Goal: Transaction & Acquisition: Book appointment/travel/reservation

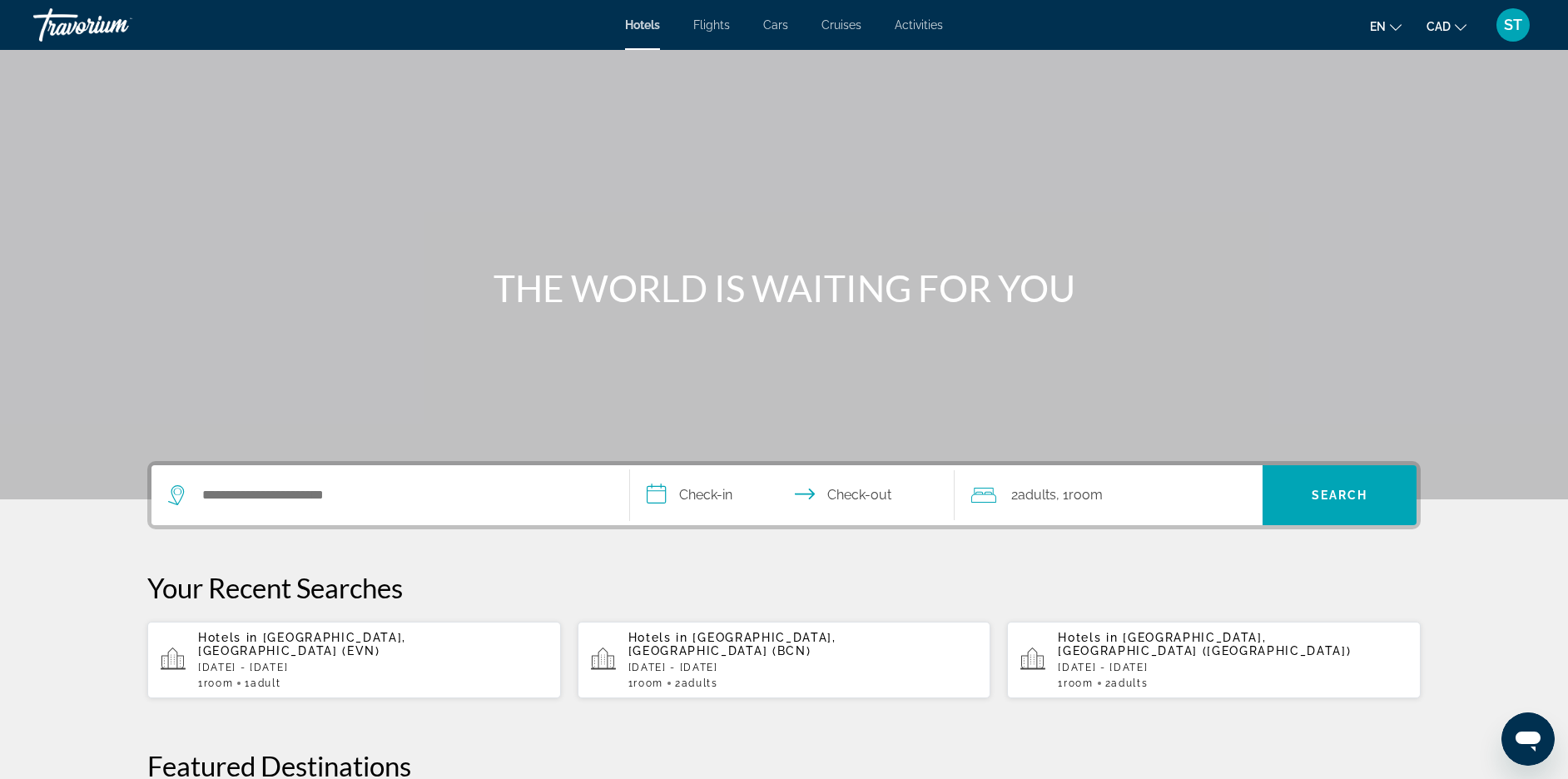
scroll to position [228, 0]
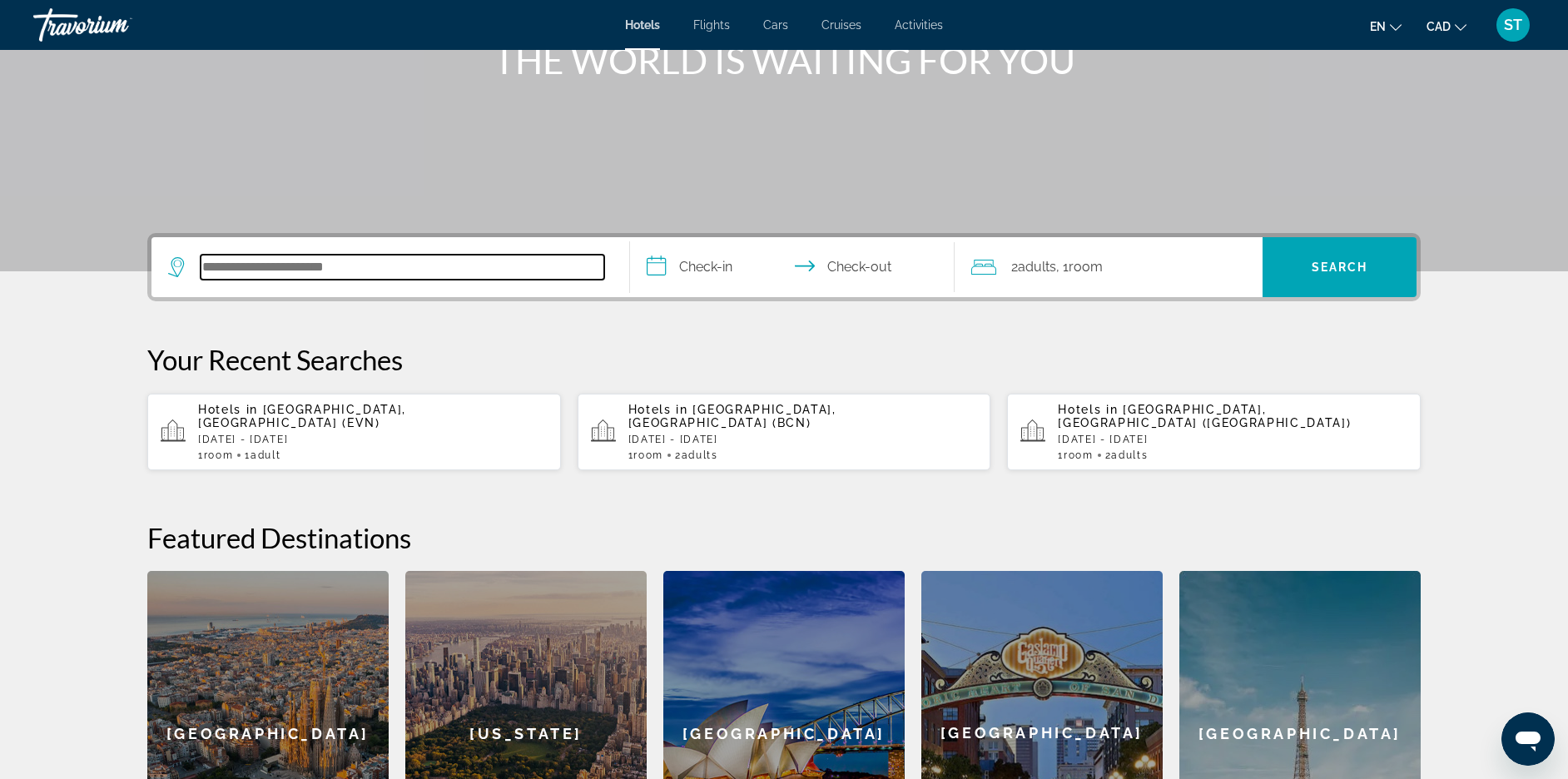
click at [234, 280] on input "Search hotel destination" at bounding box center [401, 267] width 403 height 25
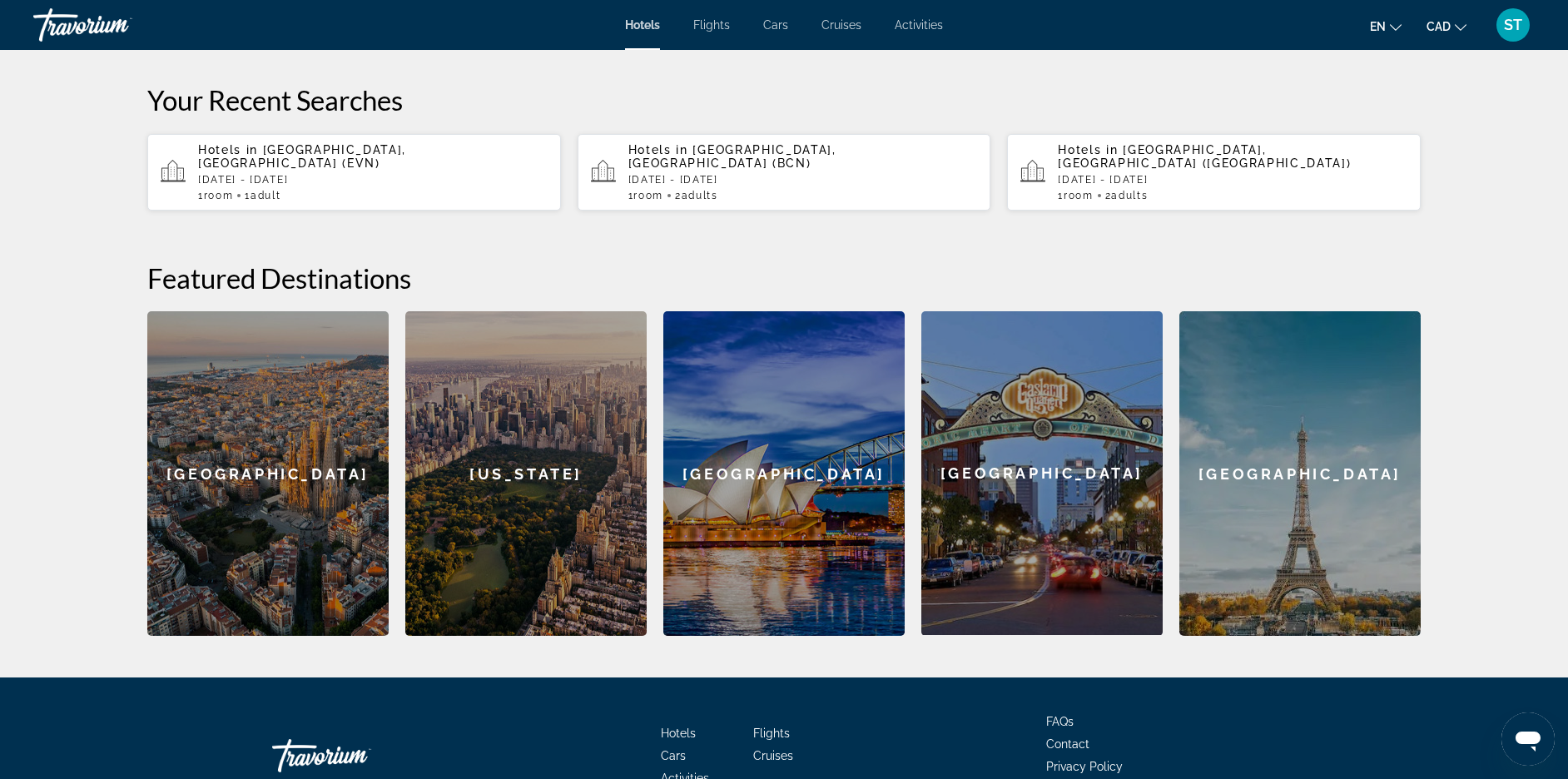
click at [207, 20] on input "Search hotel destination" at bounding box center [401, 7] width 403 height 25
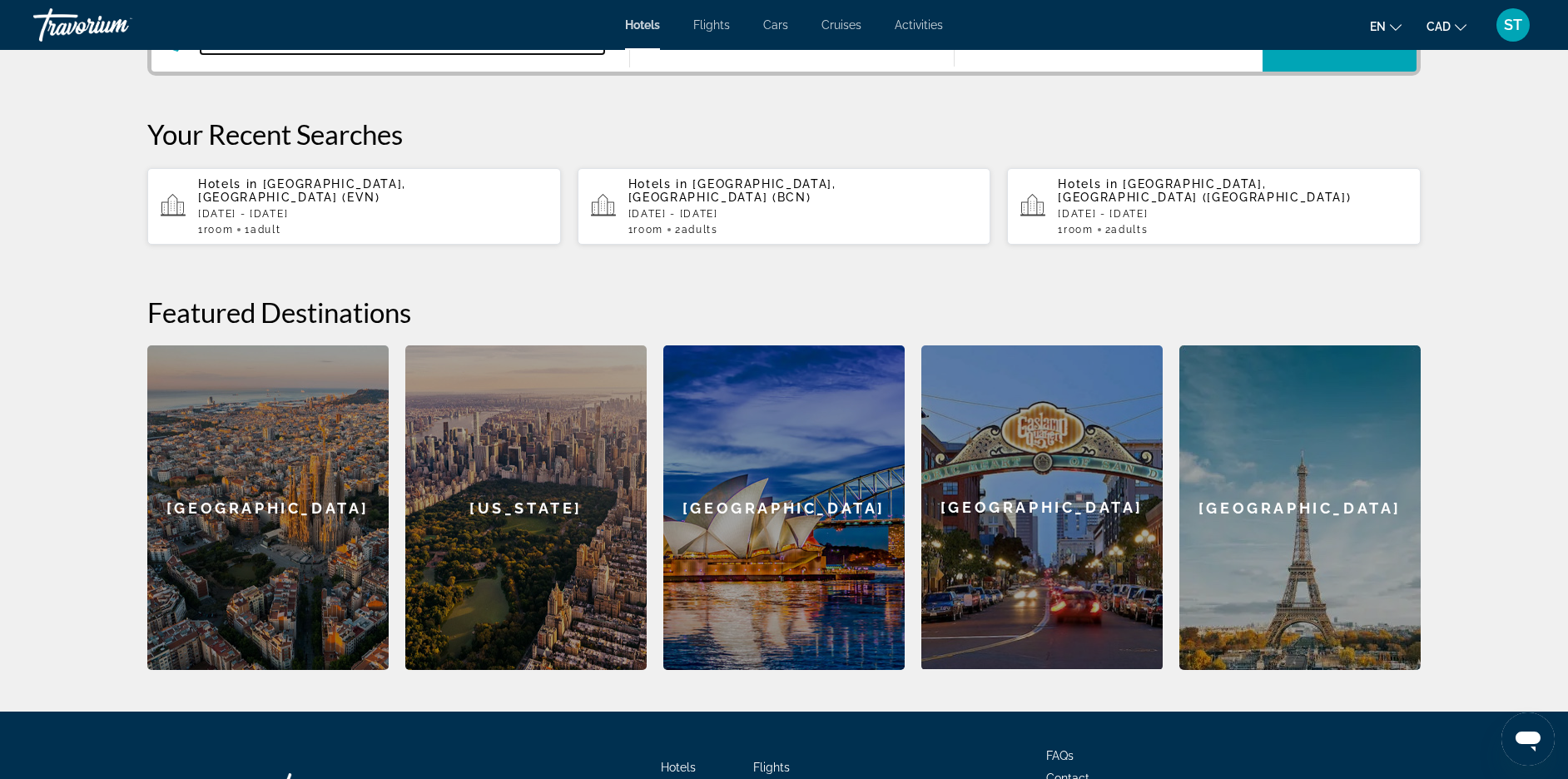
scroll to position [428, 0]
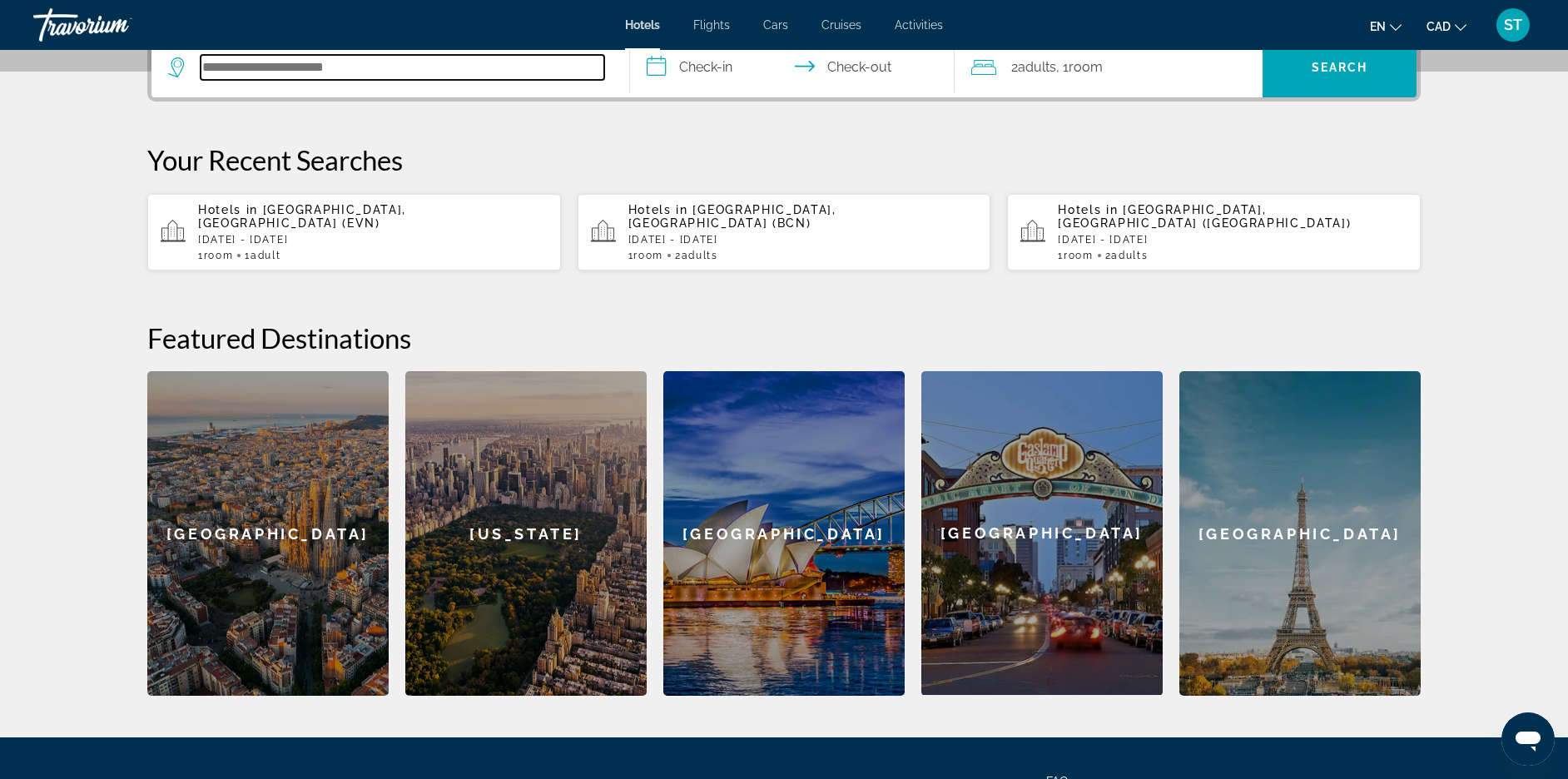
click at [233, 80] on input "Search hotel destination" at bounding box center [401, 67] width 403 height 25
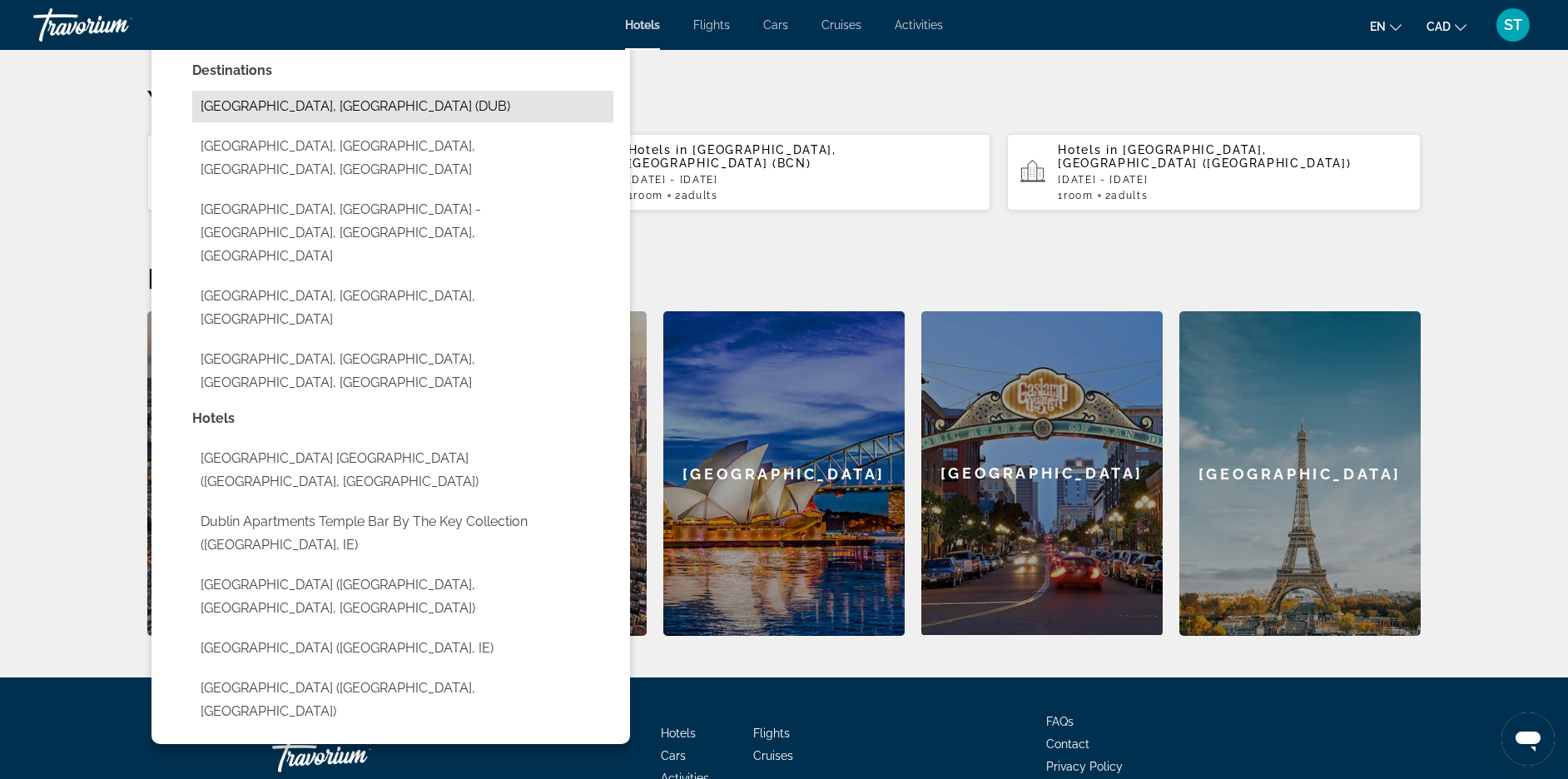
click at [193, 123] on button "[GEOGRAPHIC_DATA], [GEOGRAPHIC_DATA] (DUB)" at bounding box center [403, 106] width 421 height 32
type input "**********"
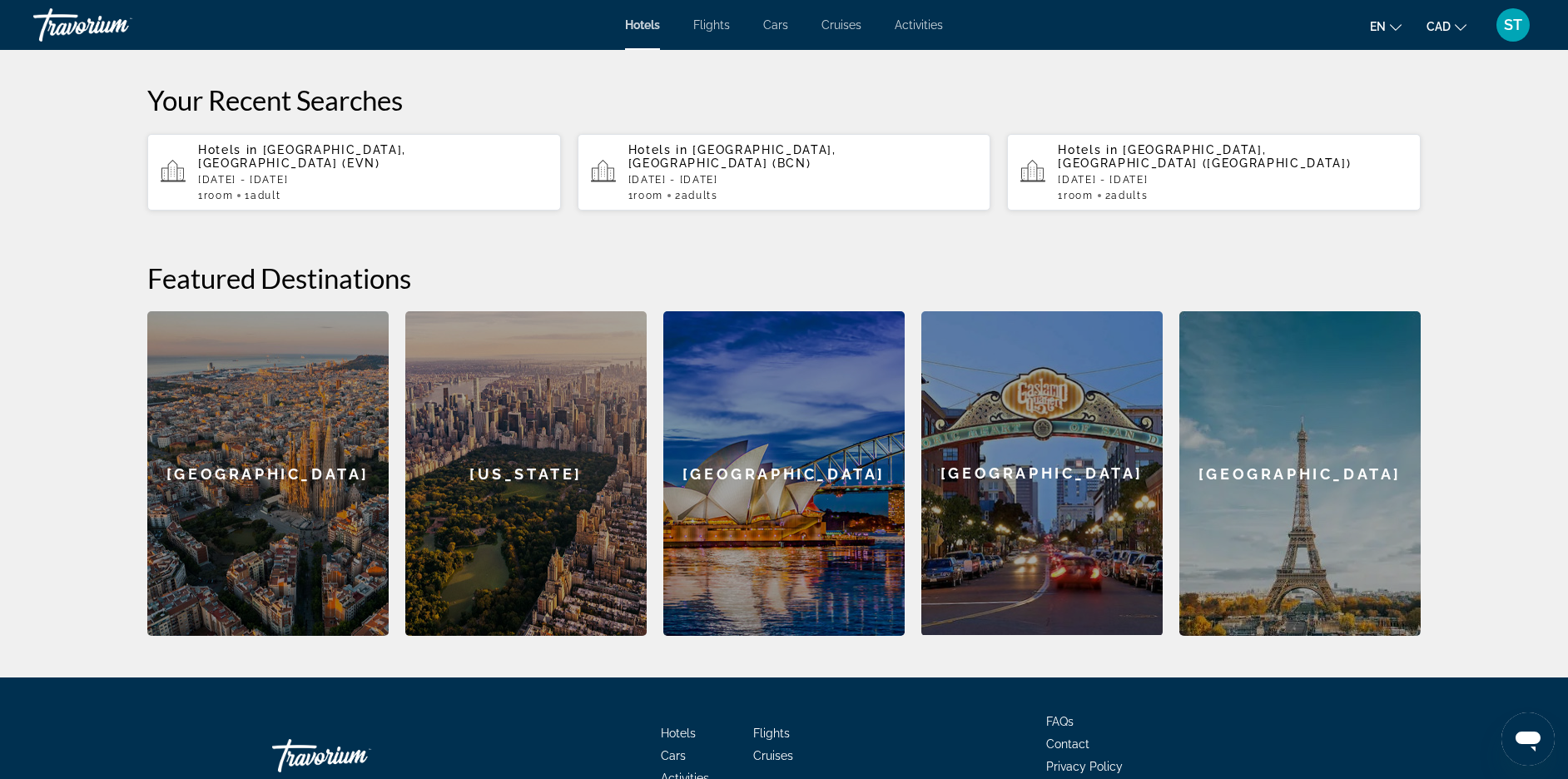
click at [704, 42] on input "**********" at bounding box center [796, 10] width 332 height 65
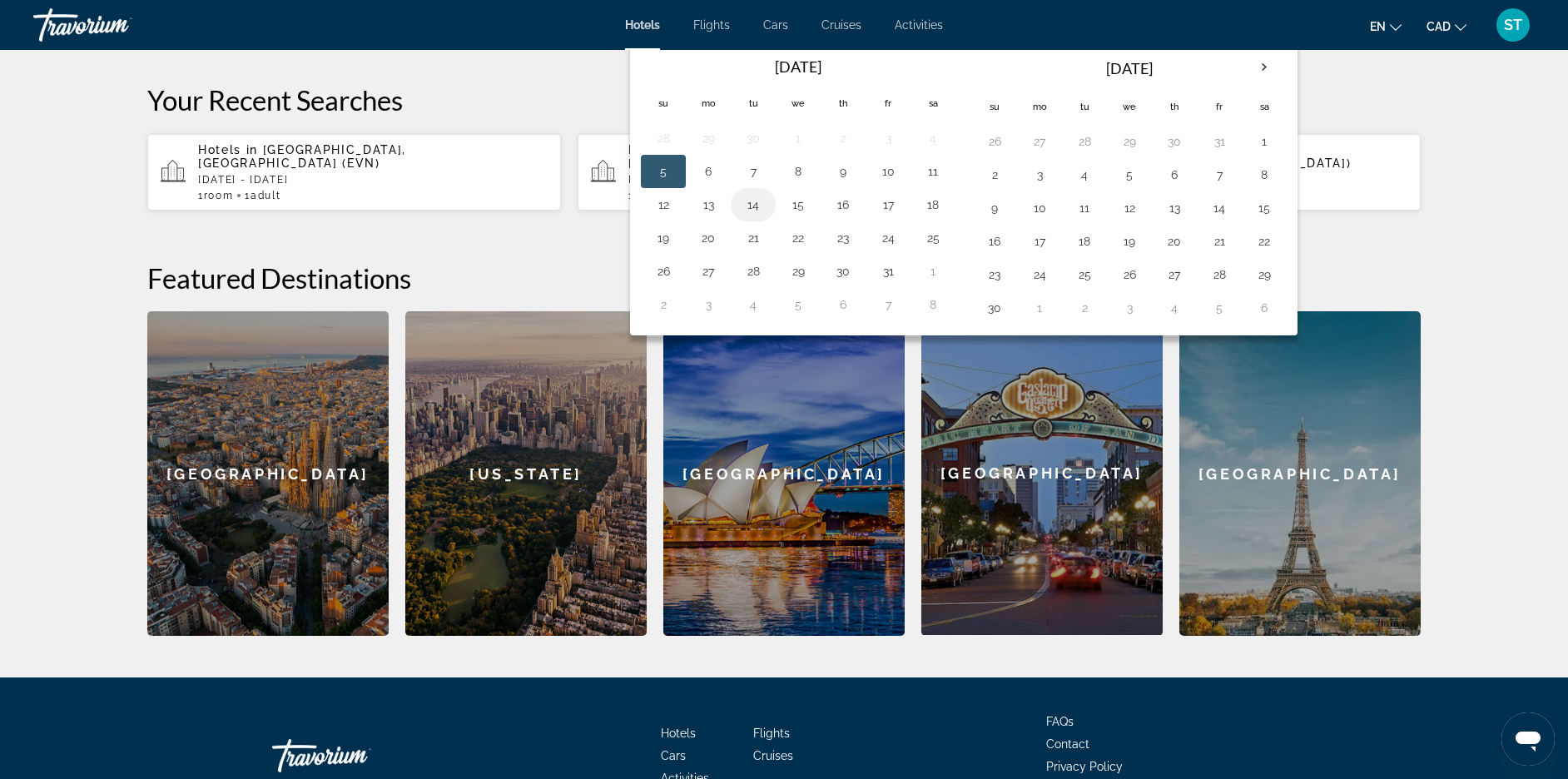
click at [740, 217] on button "14" at bounding box center [753, 205] width 27 height 23
click at [838, 217] on button "16" at bounding box center [843, 205] width 27 height 23
type input "**********"
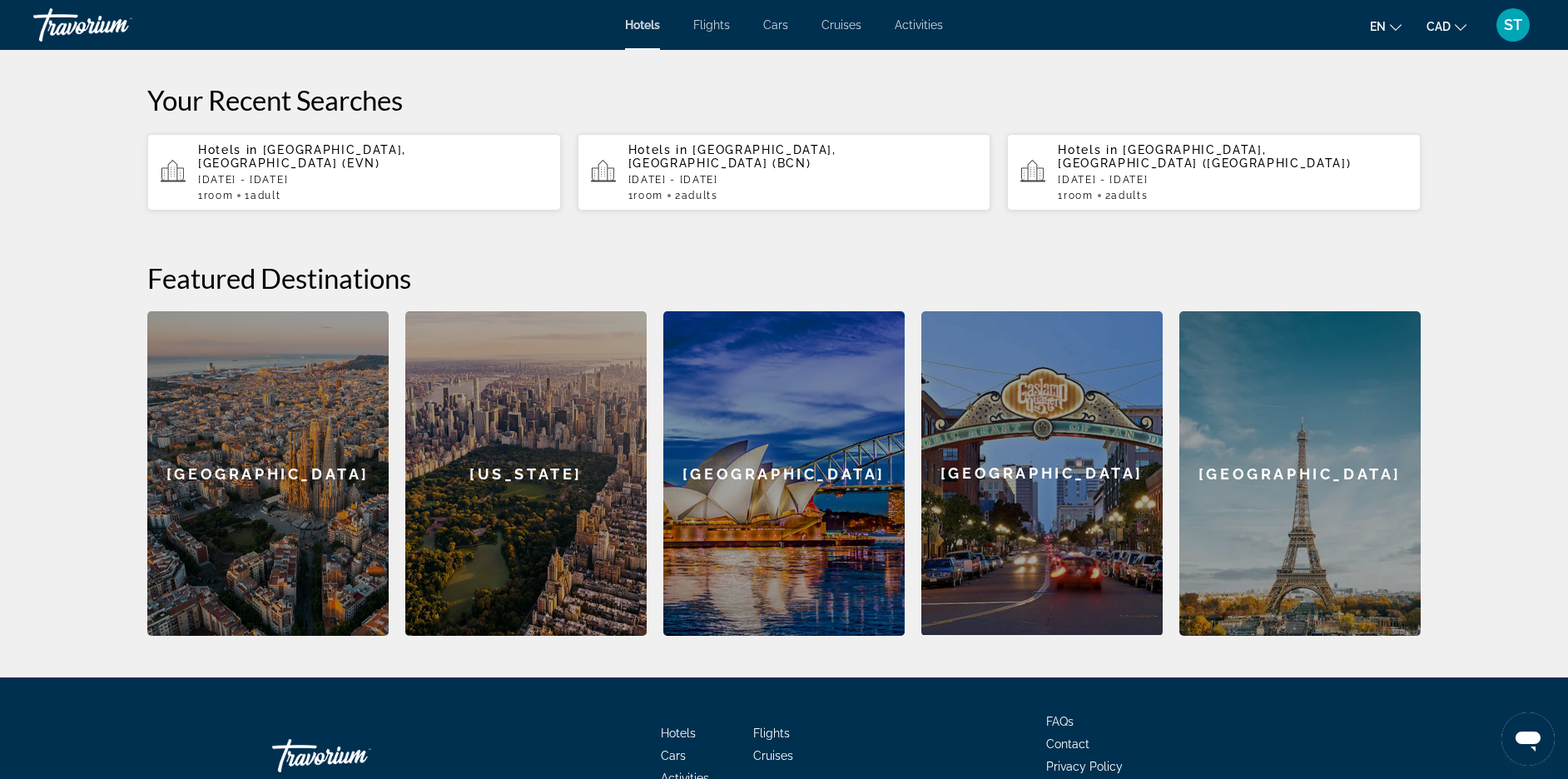
click at [1368, 14] on span "Search" at bounding box center [1340, 7] width 57 height 13
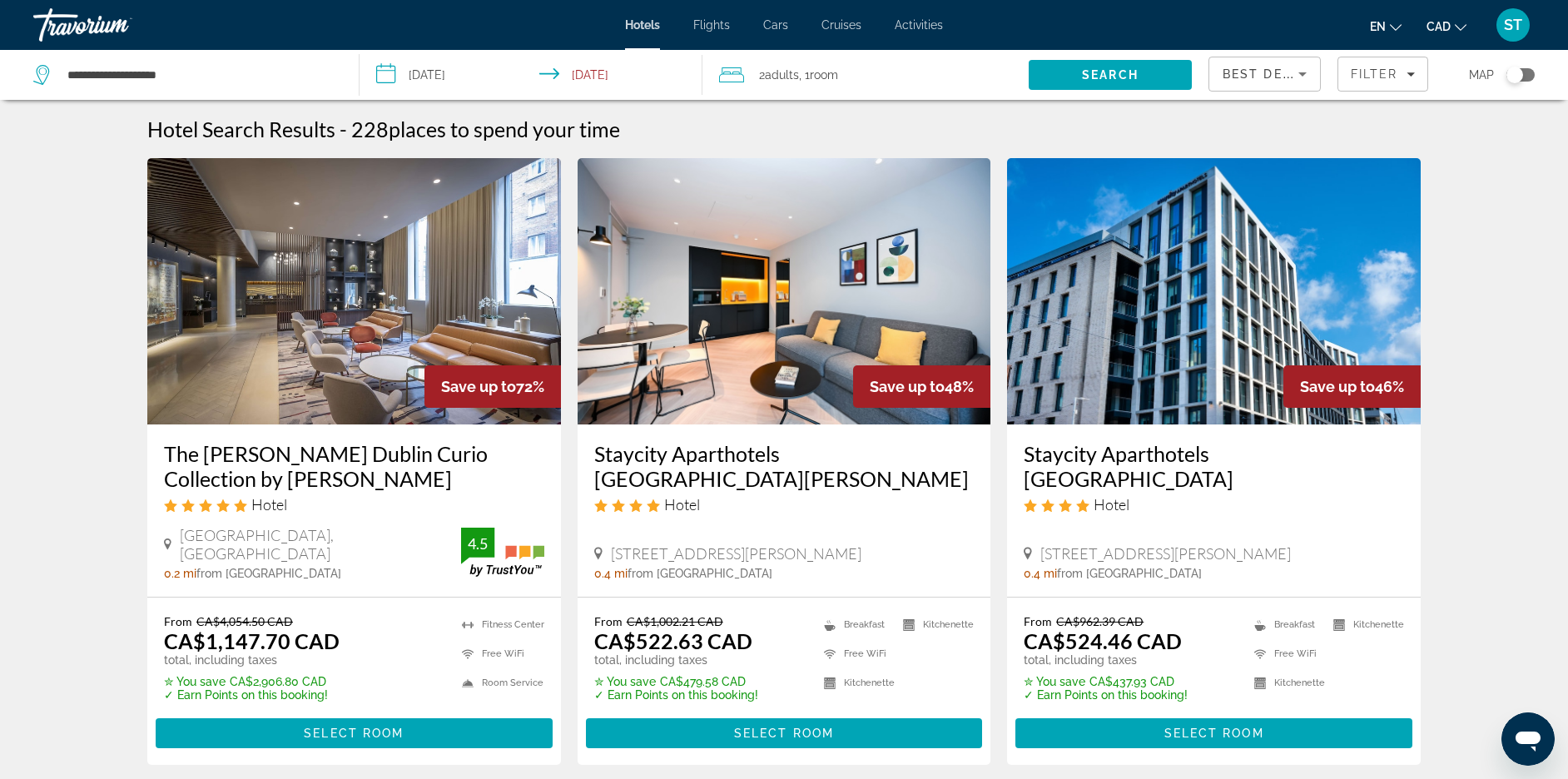
click at [1513, 83] on div "Toggle map" at bounding box center [1514, 74] width 16 height 16
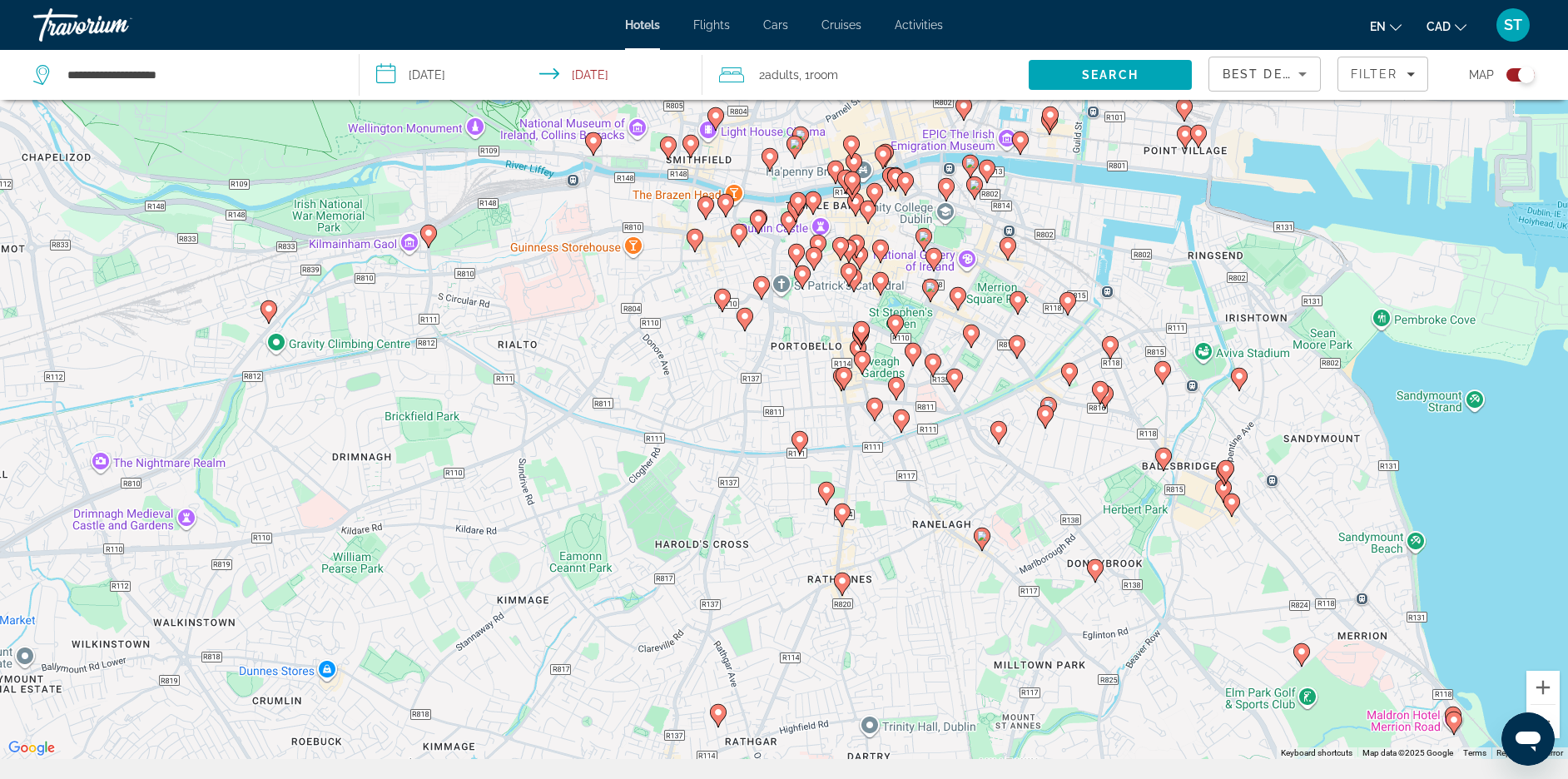
drag, startPoint x: 888, startPoint y: 303, endPoint x: 817, endPoint y: 609, distance: 314.1
click at [815, 616] on div "To activate drag with keyboard, press Alt + Enter. Once in keyboard drag state,…" at bounding box center [784, 370] width 1568 height 779
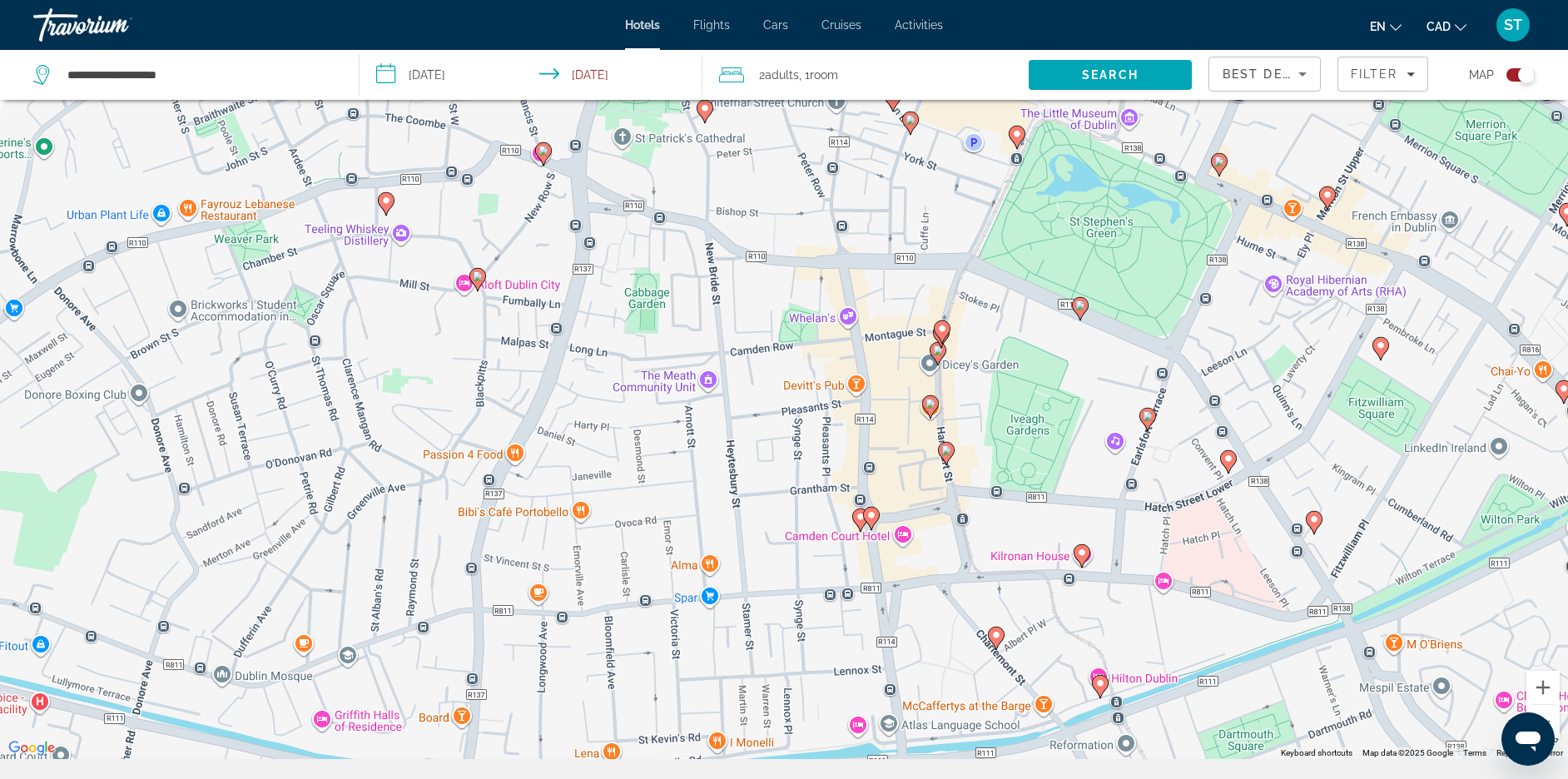
drag, startPoint x: 790, startPoint y: 522, endPoint x: 775, endPoint y: 261, distance: 261.4
click at [775, 261] on div "To activate drag with keyboard, press Alt + Enter. Once in keyboard drag state,…" at bounding box center [784, 370] width 1568 height 779
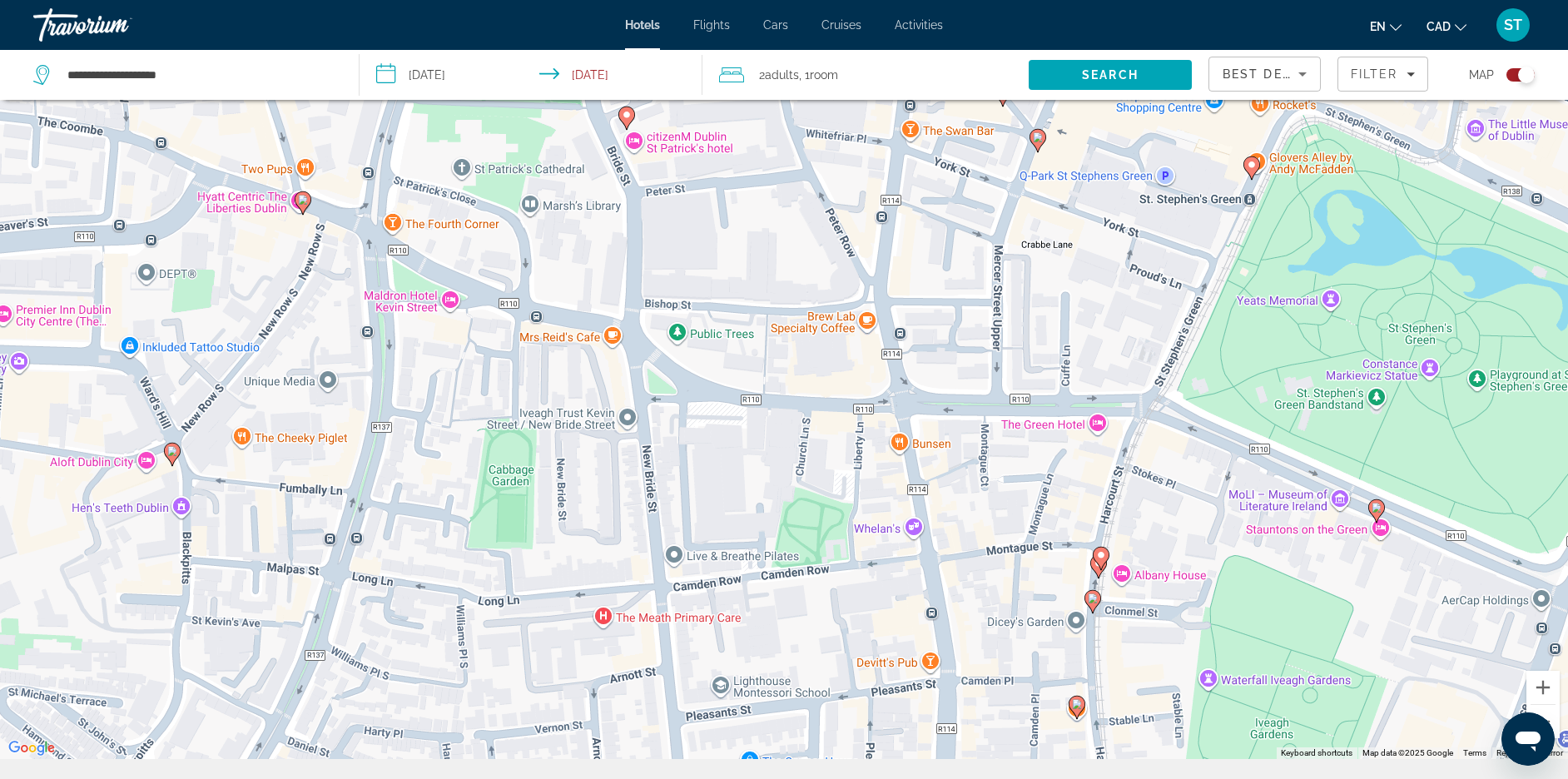
drag, startPoint x: 869, startPoint y: 327, endPoint x: 917, endPoint y: 601, distance: 278.2
click at [917, 601] on div "To activate drag with keyboard, press Alt + Enter. Once in keyboard drag state,…" at bounding box center [784, 370] width 1568 height 779
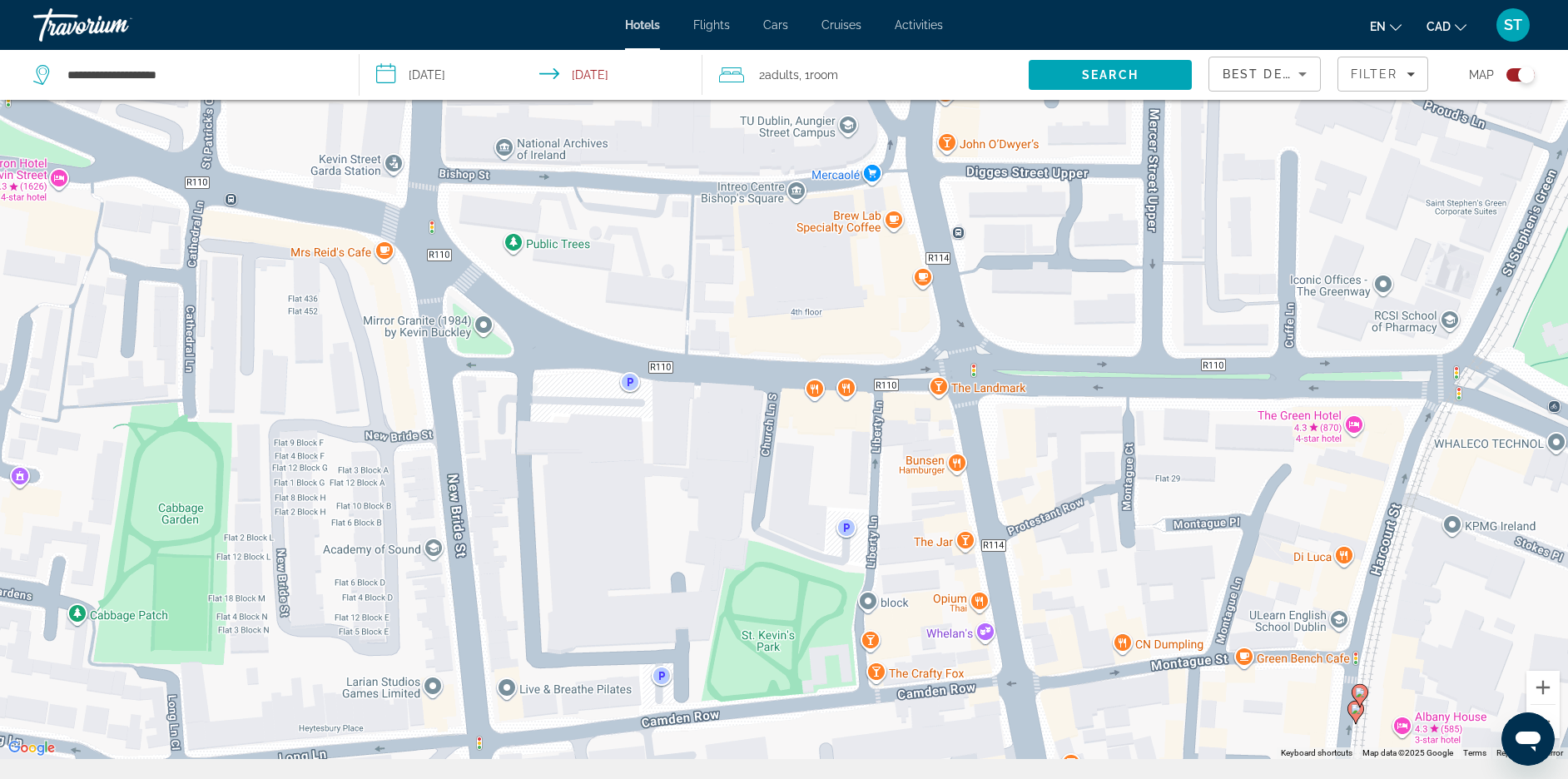
drag, startPoint x: 804, startPoint y: 441, endPoint x: 912, endPoint y: 581, distance: 176.8
click at [912, 581] on div "To activate drag with keyboard, press Alt + Enter. Once in keyboard drag state,…" at bounding box center [784, 370] width 1568 height 779
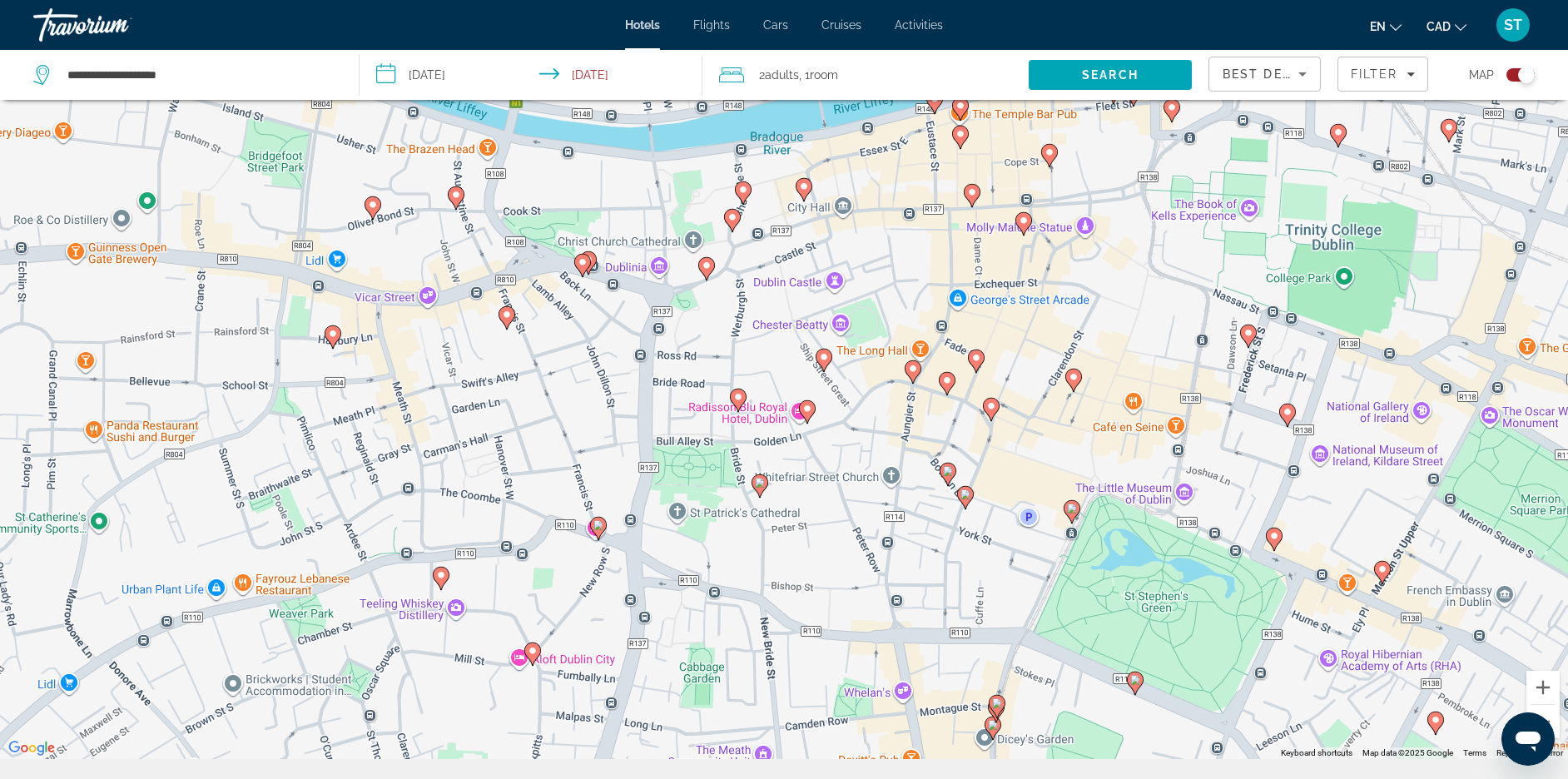
drag, startPoint x: 792, startPoint y: 403, endPoint x: 822, endPoint y: 566, distance: 165.7
click at [822, 566] on div "To activate drag with keyboard, press Alt + Enter. Once in keyboard drag state,…" at bounding box center [784, 370] width 1568 height 779
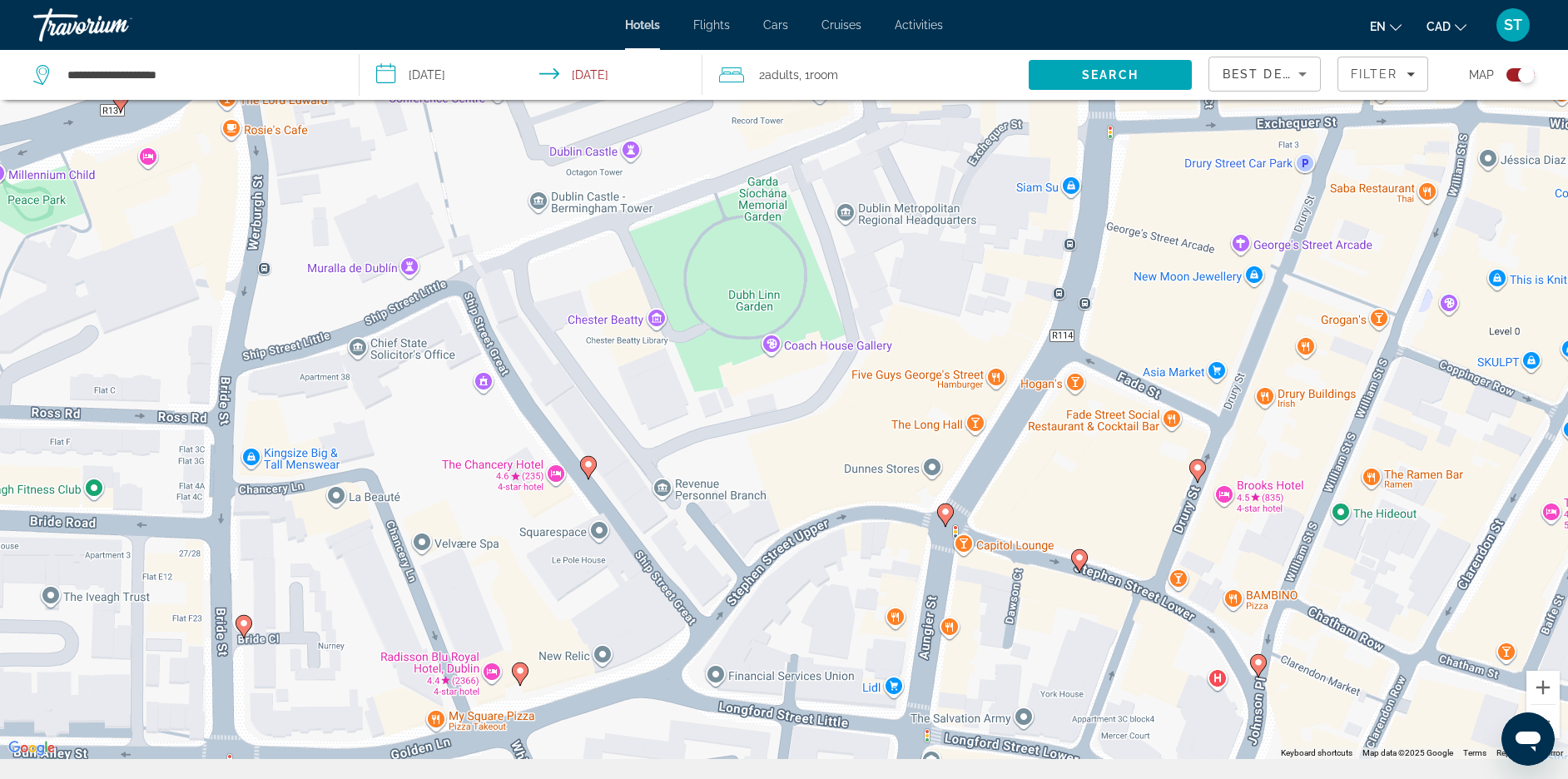
drag, startPoint x: 933, startPoint y: 383, endPoint x: 922, endPoint y: 433, distance: 51.2
click at [922, 433] on div "To activate drag with keyboard, press Alt + Enter. Once in keyboard drag state,…" at bounding box center [784, 370] width 1568 height 779
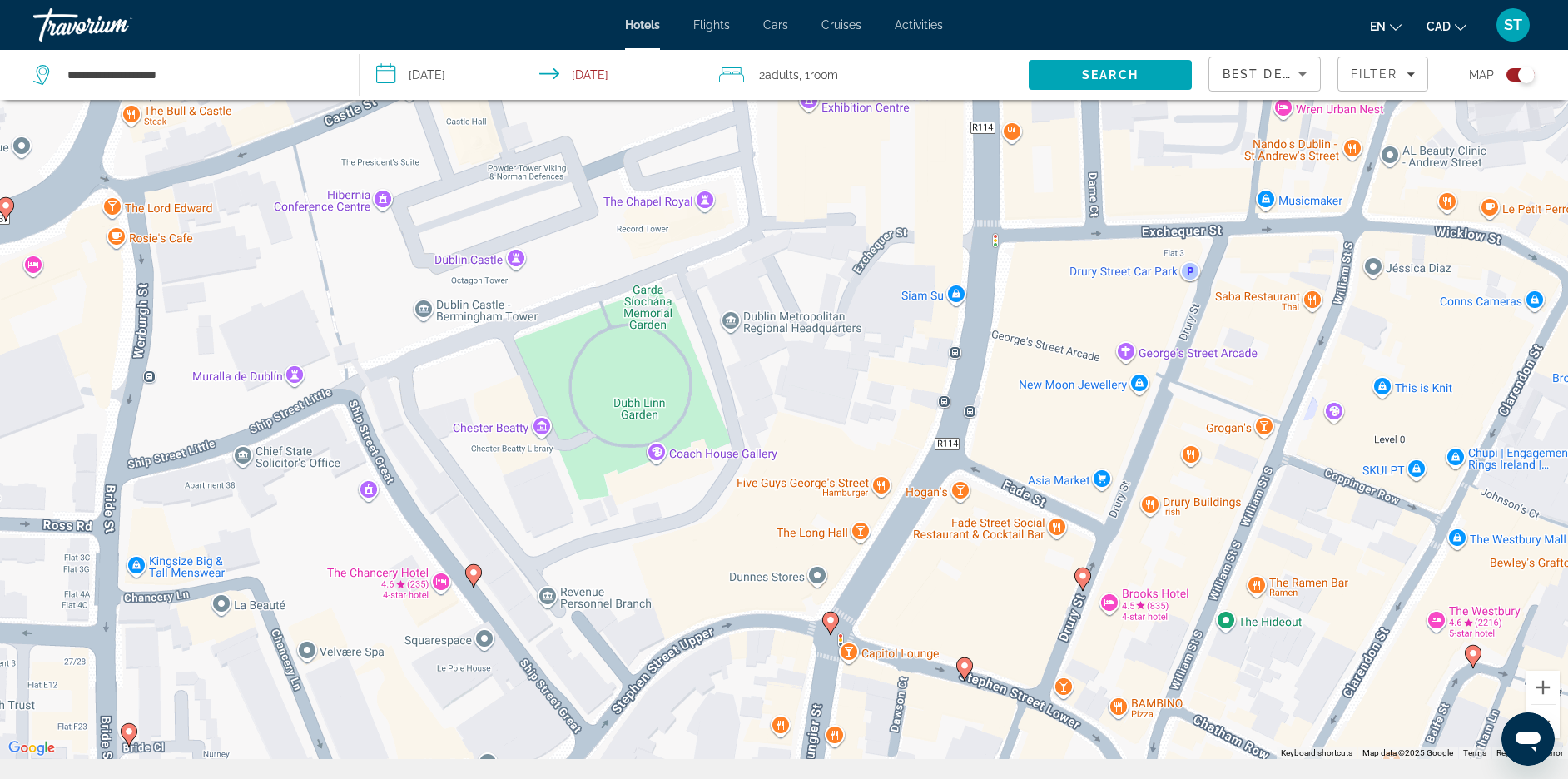
drag, startPoint x: 1053, startPoint y: 511, endPoint x: 1032, endPoint y: 457, distance: 57.9
click at [1032, 457] on div "To activate drag with keyboard, press Alt + Enter. Once in keyboard drag state,…" at bounding box center [784, 370] width 1568 height 779
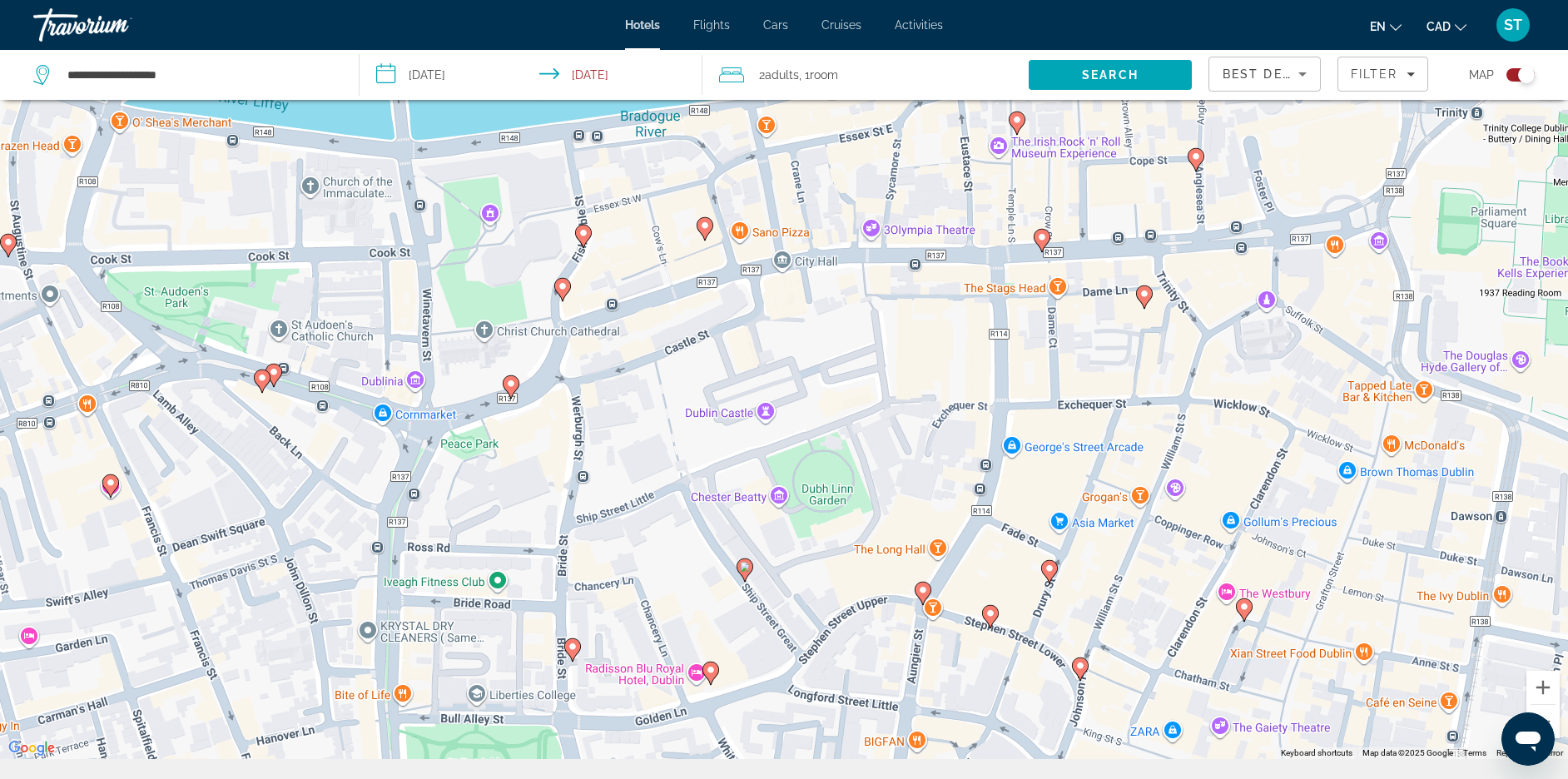
click at [1050, 573] on image "Main content" at bounding box center [1050, 568] width 10 height 10
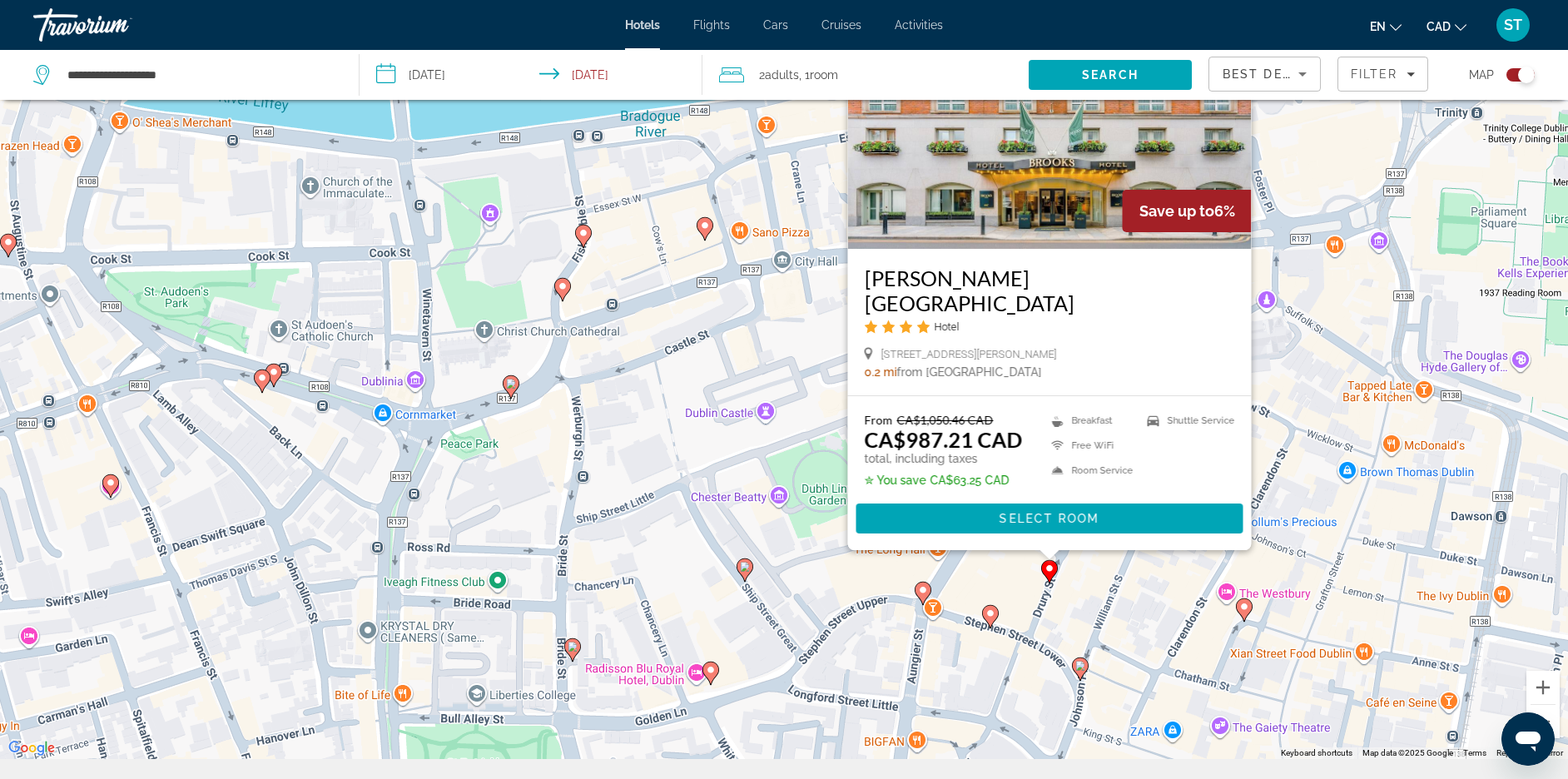
scroll to position [0, 0]
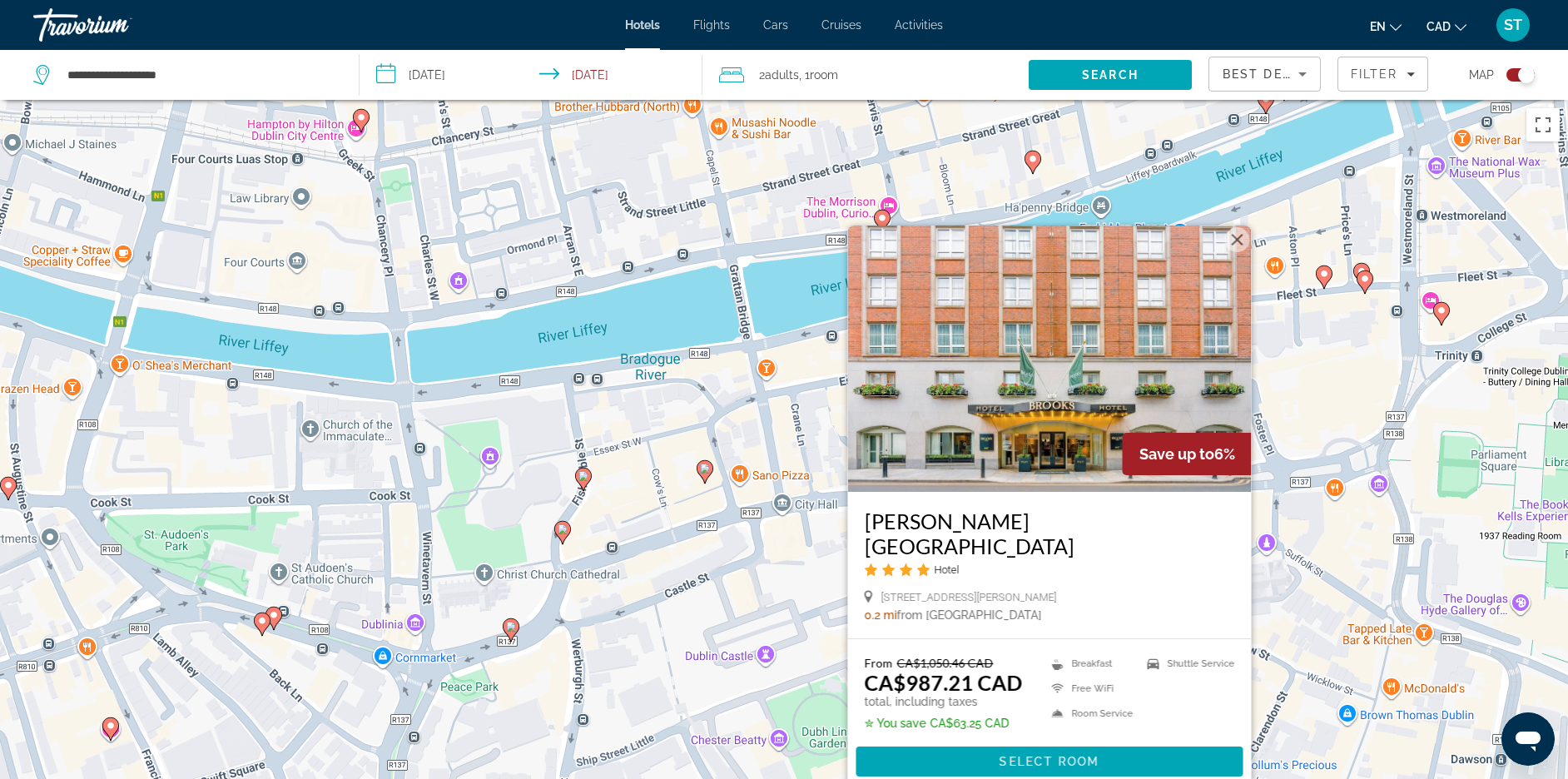
click at [1243, 227] on button "Close" at bounding box center [1237, 239] width 25 height 25
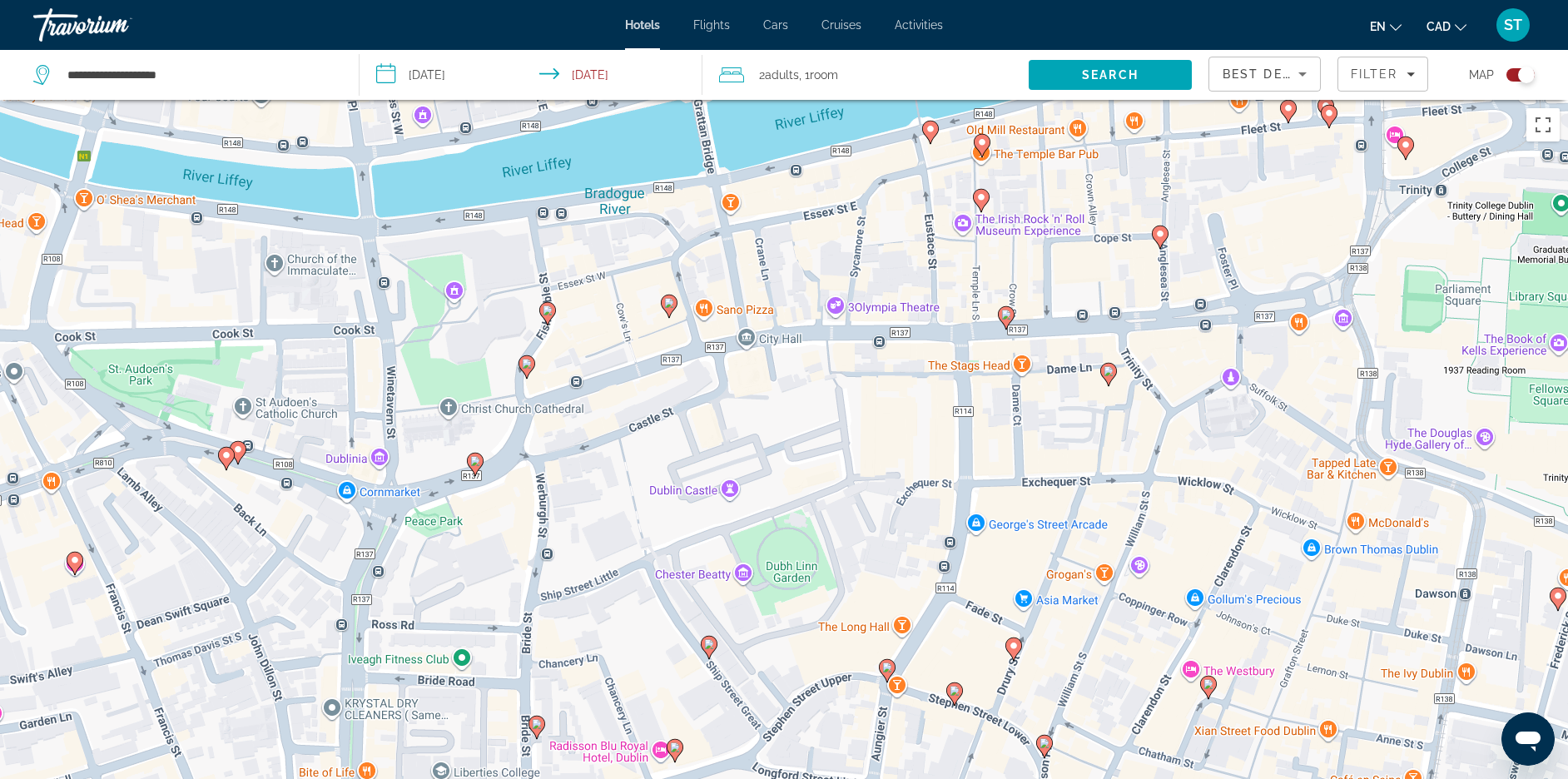
drag, startPoint x: 1035, startPoint y: 606, endPoint x: 999, endPoint y: 451, distance: 159.1
click at [999, 451] on div "To activate drag with keyboard, press Alt + Enter. Once in keyboard drag state,…" at bounding box center [784, 490] width 1568 height 779
click at [953, 698] on image "Main content" at bounding box center [955, 693] width 10 height 10
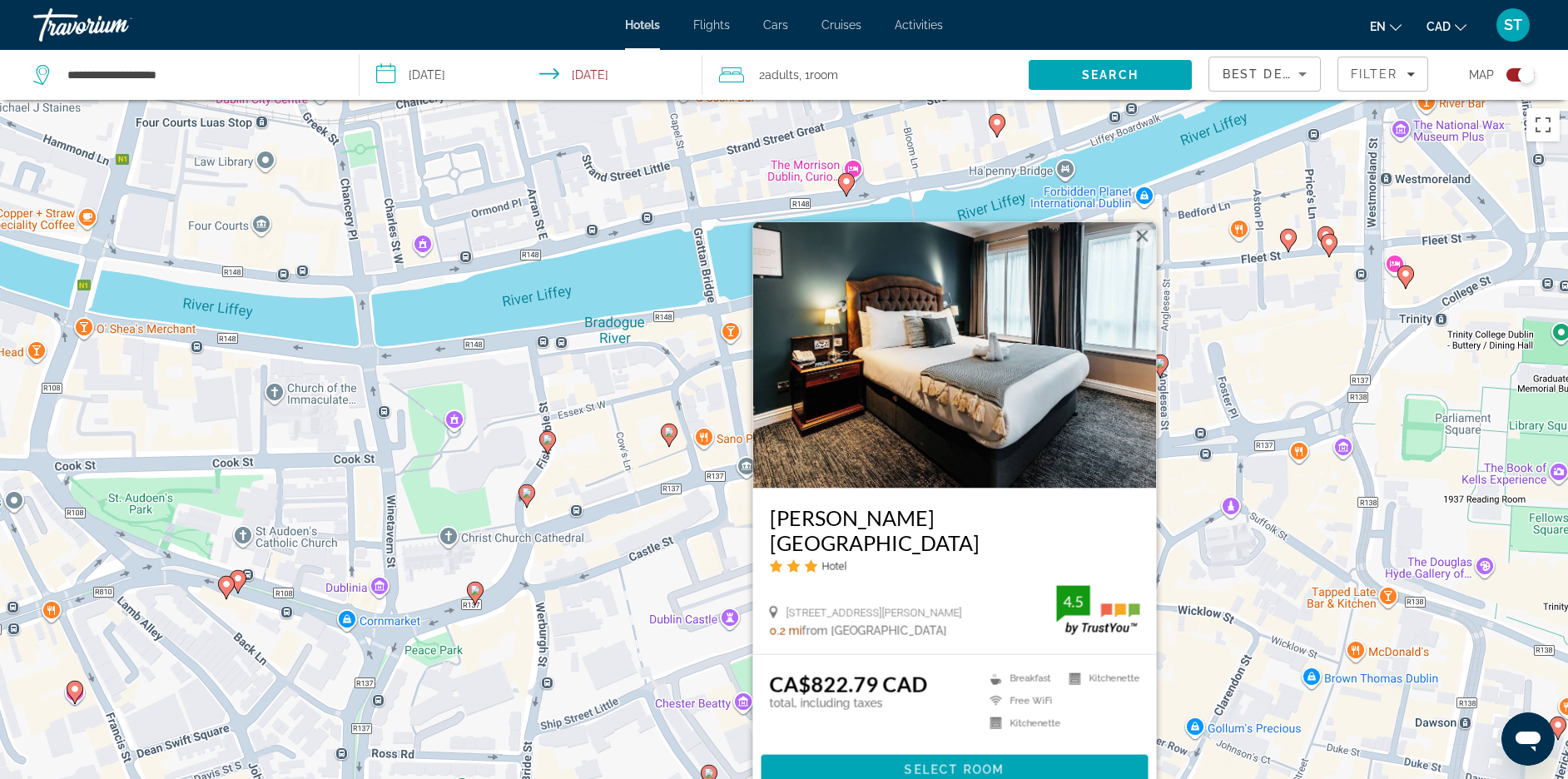
click at [1149, 224] on button "Close" at bounding box center [1142, 236] width 25 height 25
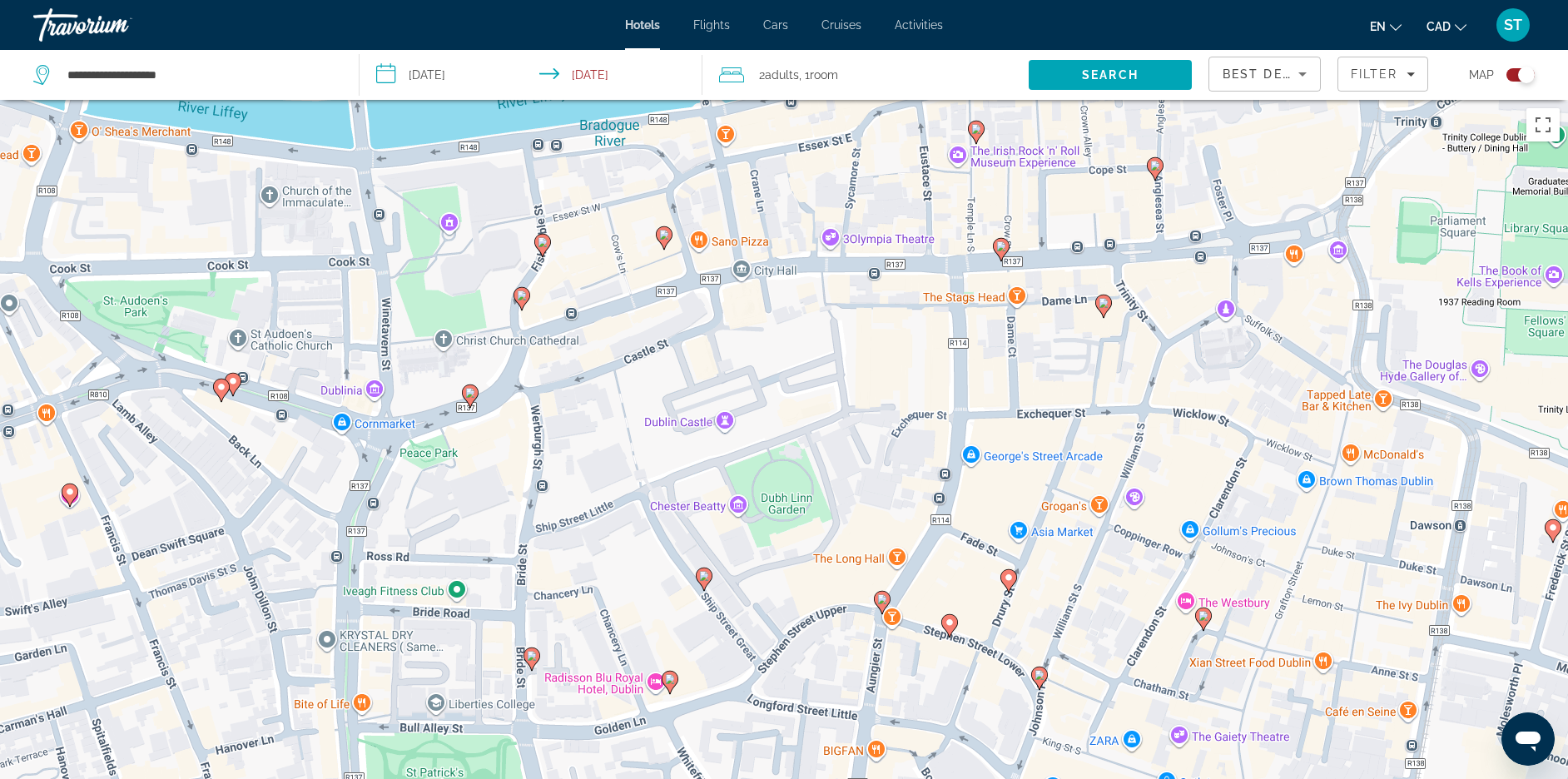
drag, startPoint x: 1085, startPoint y: 628, endPoint x: 1075, endPoint y: 407, distance: 221.2
click at [1075, 407] on div "To activate drag with keyboard, press Alt + Enter. Once in keyboard drag state,…" at bounding box center [784, 490] width 1568 height 779
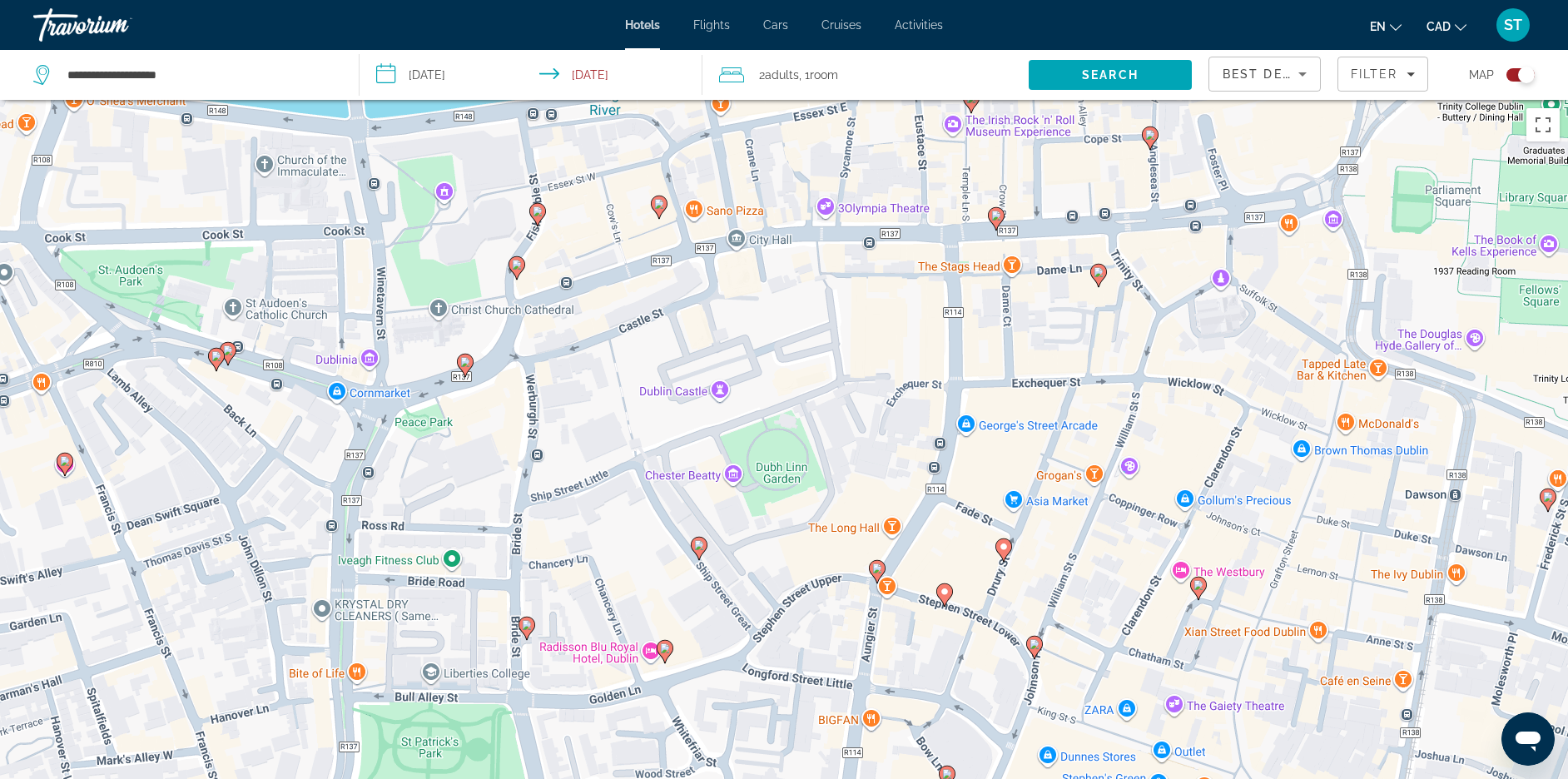
click at [877, 573] on image "Main content" at bounding box center [877, 568] width 10 height 10
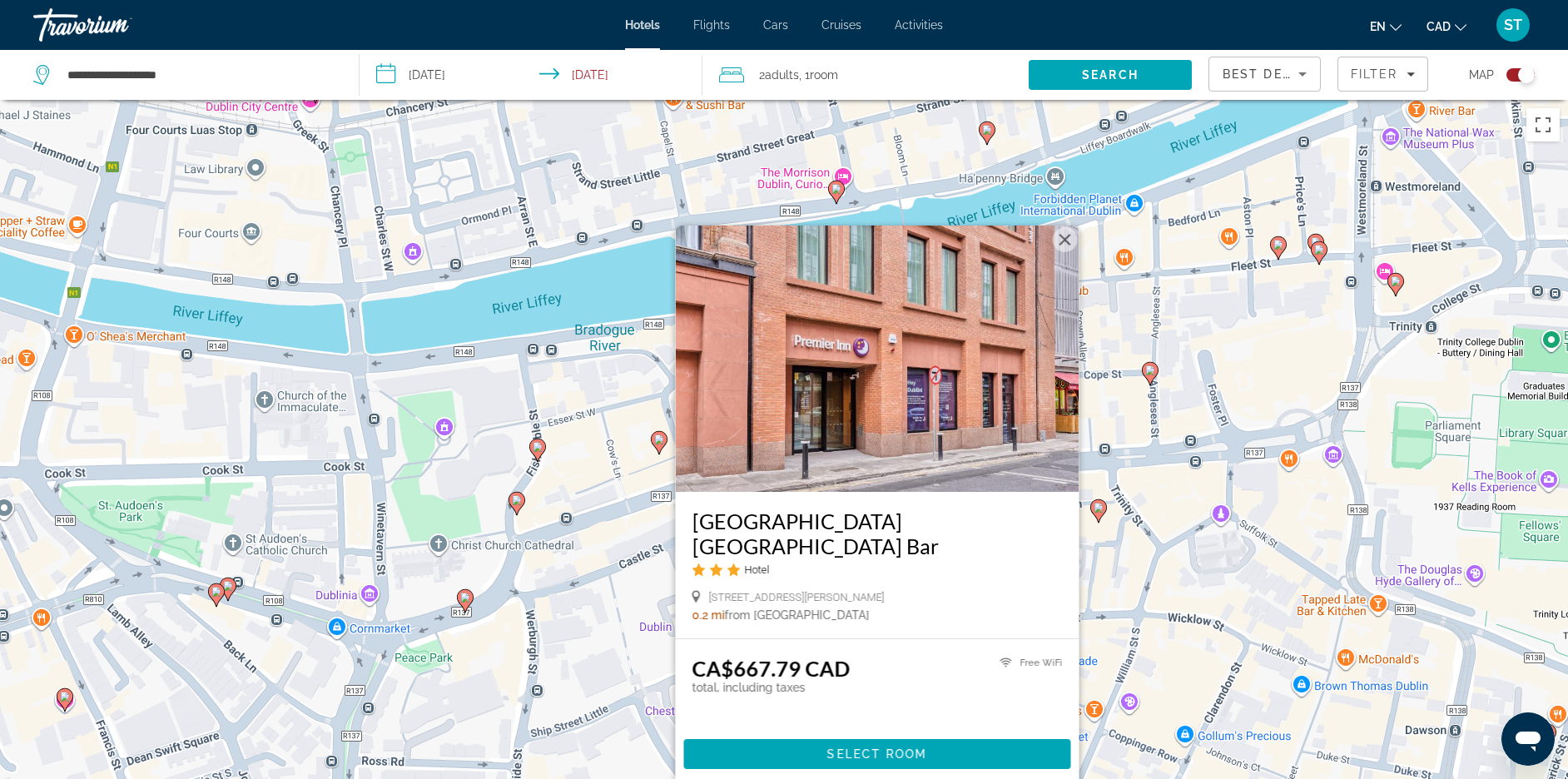
click at [1075, 227] on button "Close" at bounding box center [1065, 239] width 25 height 25
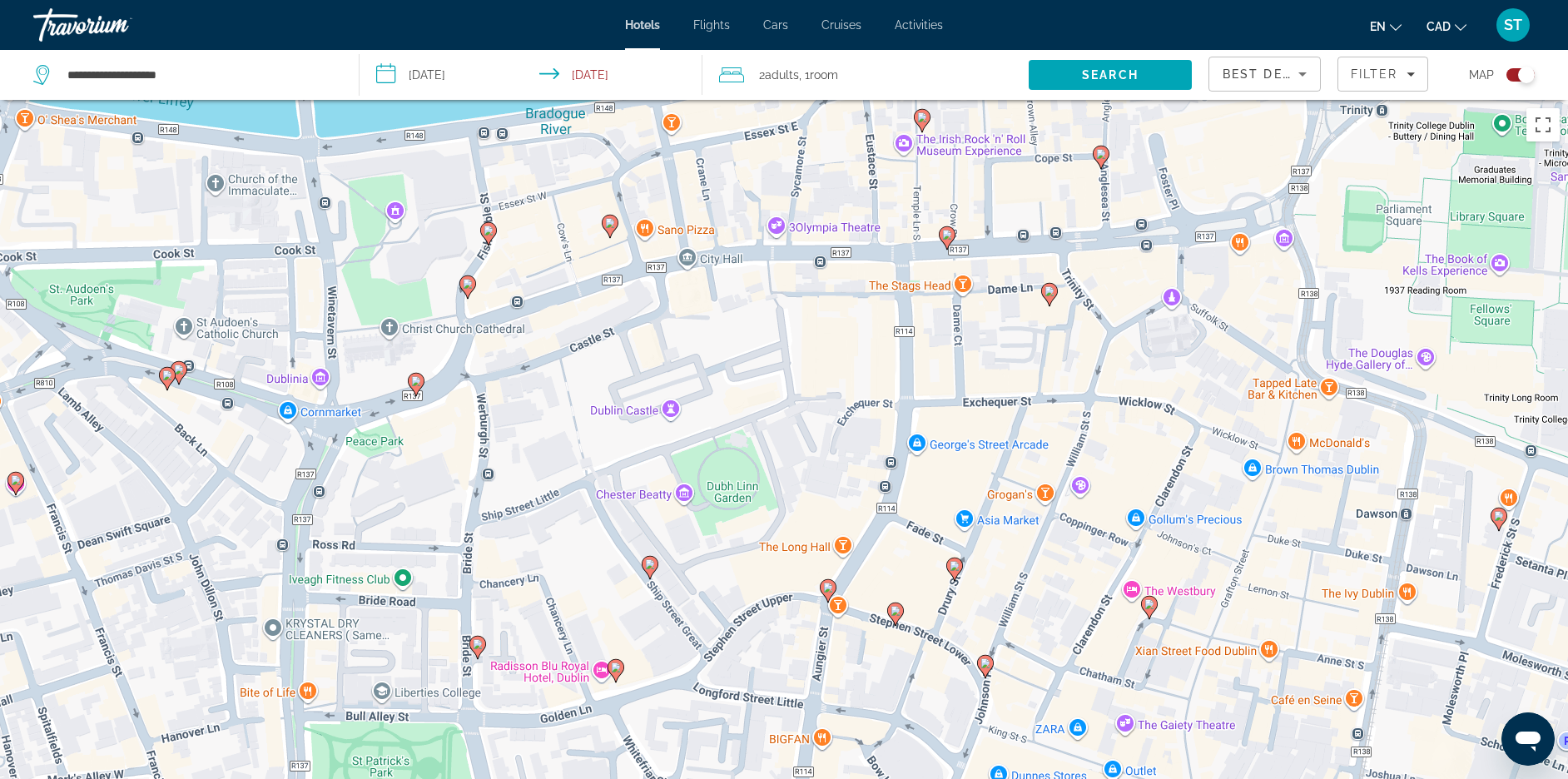
drag, startPoint x: 992, startPoint y: 583, endPoint x: 943, endPoint y: 364, distance: 224.4
click at [943, 364] on div "To activate drag with keyboard, press Alt + Enter. Once in keyboard drag state,…" at bounding box center [784, 490] width 1568 height 779
click at [1052, 296] on image "Main content" at bounding box center [1050, 292] width 10 height 10
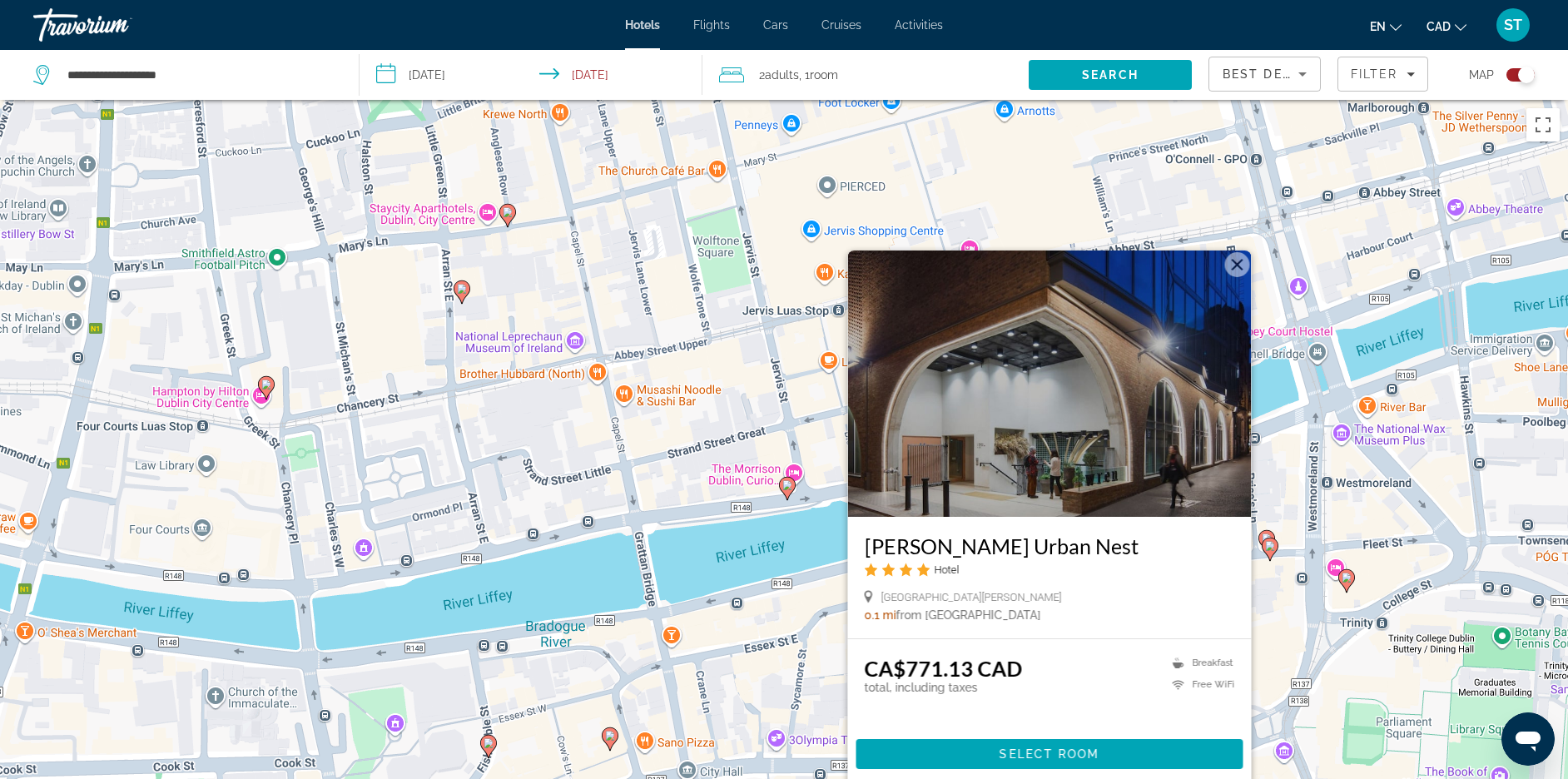
click at [1240, 252] on button "Close" at bounding box center [1237, 264] width 25 height 25
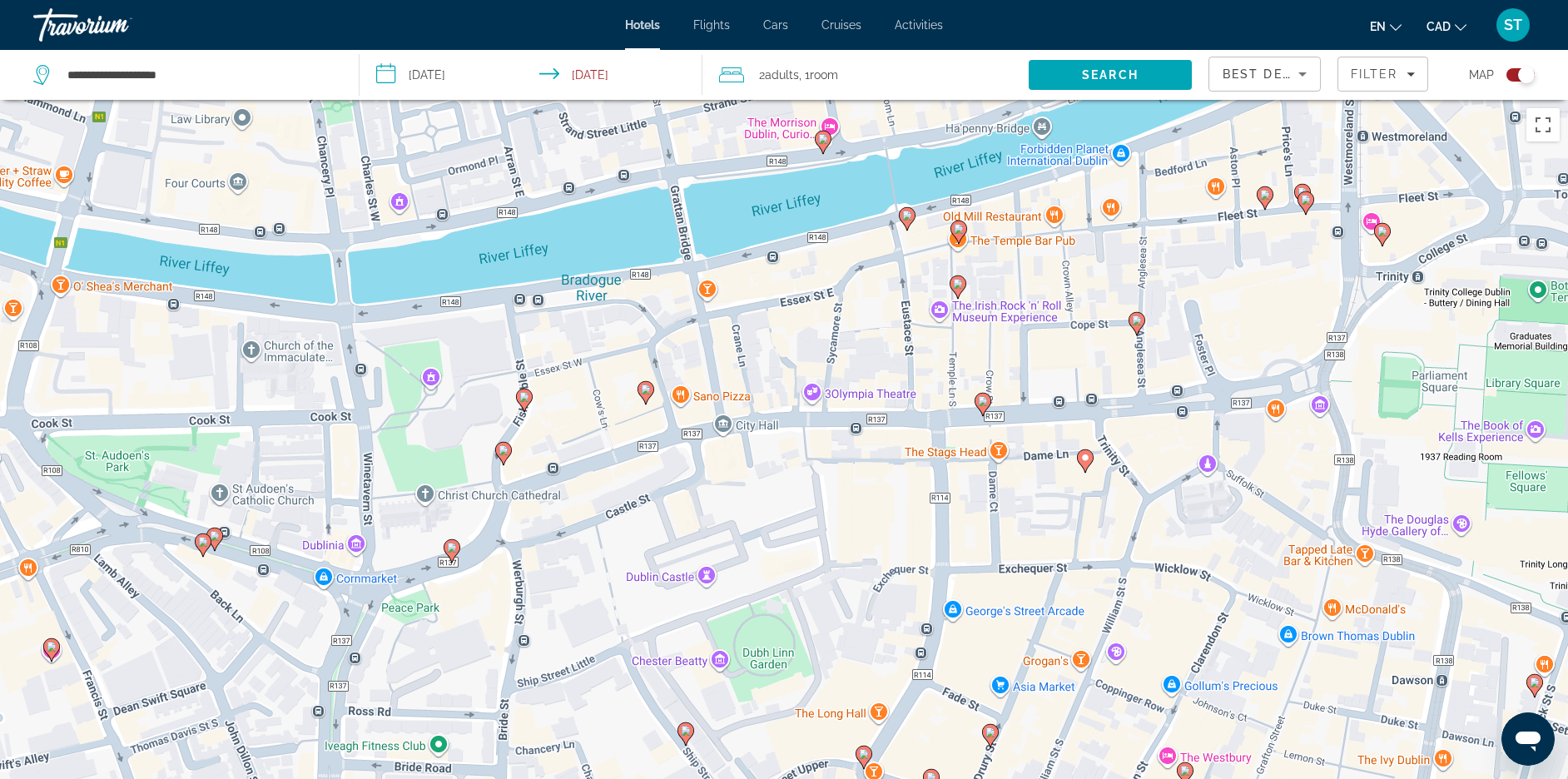
drag, startPoint x: 1045, startPoint y: 484, endPoint x: 1065, endPoint y: 258, distance: 226.9
click at [1065, 260] on div "To activate drag with keyboard, press Alt + Enter. Once in keyboard drag state,…" at bounding box center [784, 490] width 1568 height 779
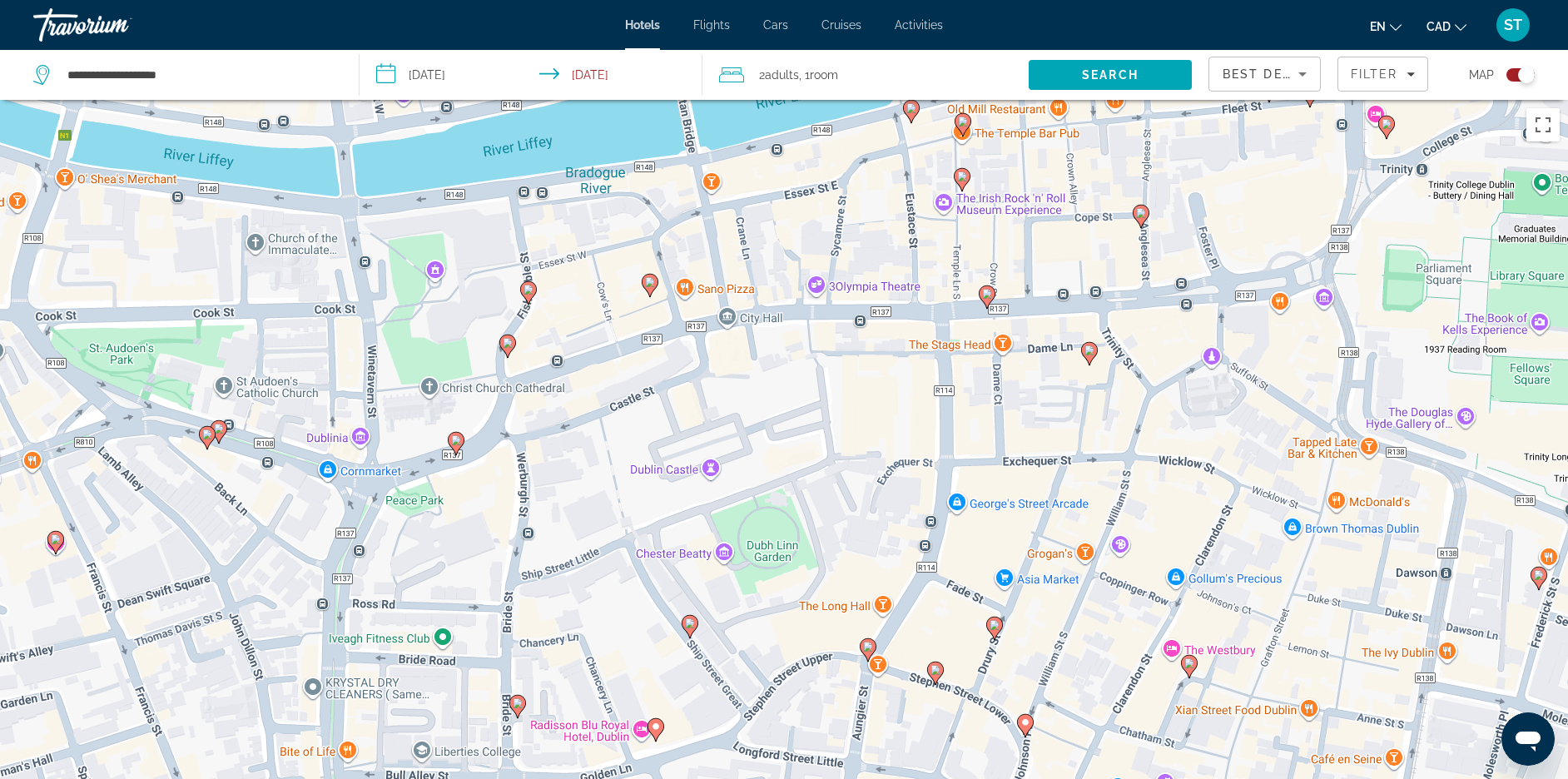
drag, startPoint x: 989, startPoint y: 560, endPoint x: 1003, endPoint y: 303, distance: 257.4
click at [1003, 303] on div "To activate drag with keyboard, press Alt + Enter. Once in keyboard drag state,…" at bounding box center [784, 490] width 1568 height 779
